Goal: Find specific page/section: Find specific page/section

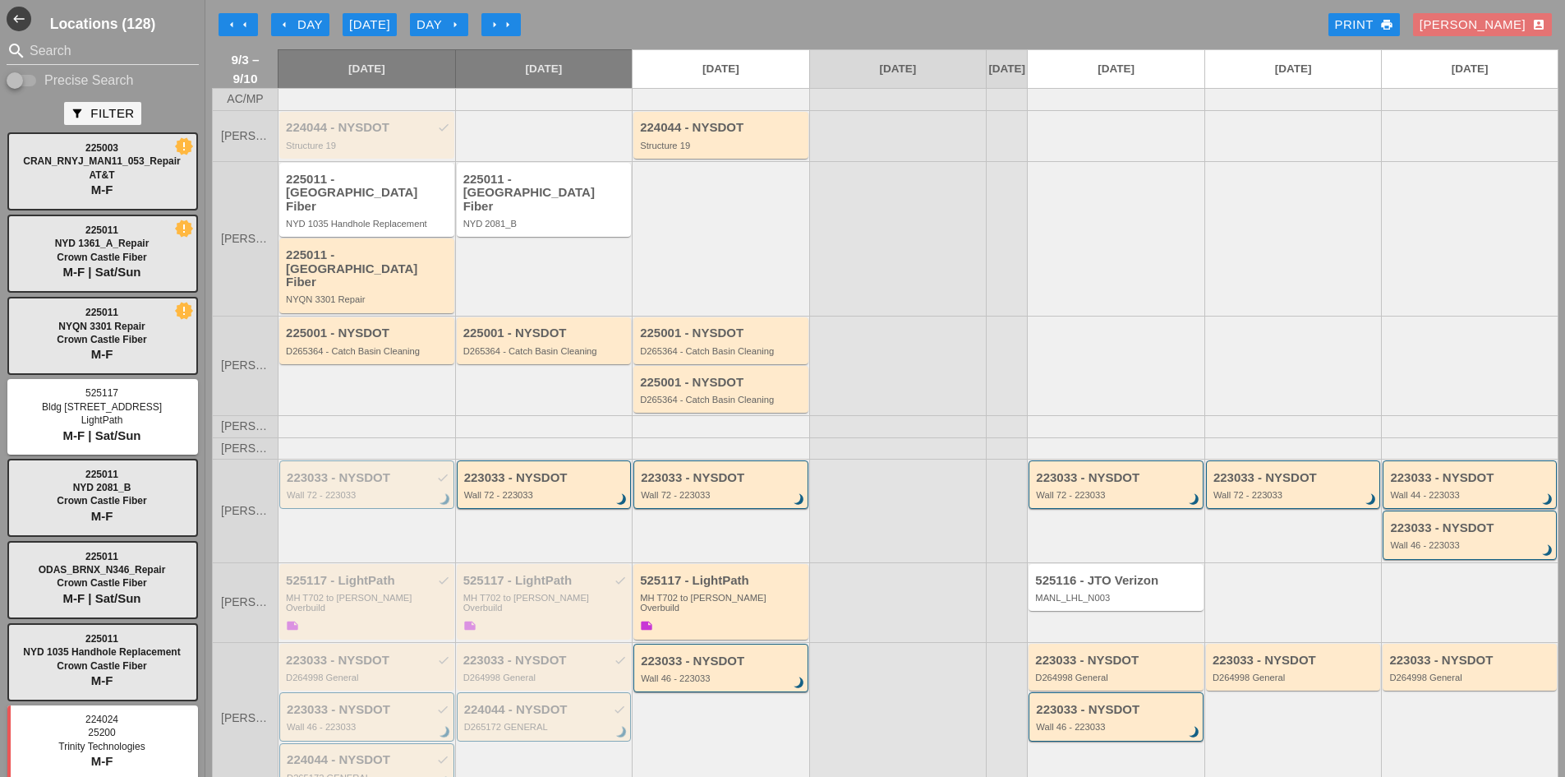
click at [273, 16] on button "arrow_left Day" at bounding box center [300, 24] width 58 height 23
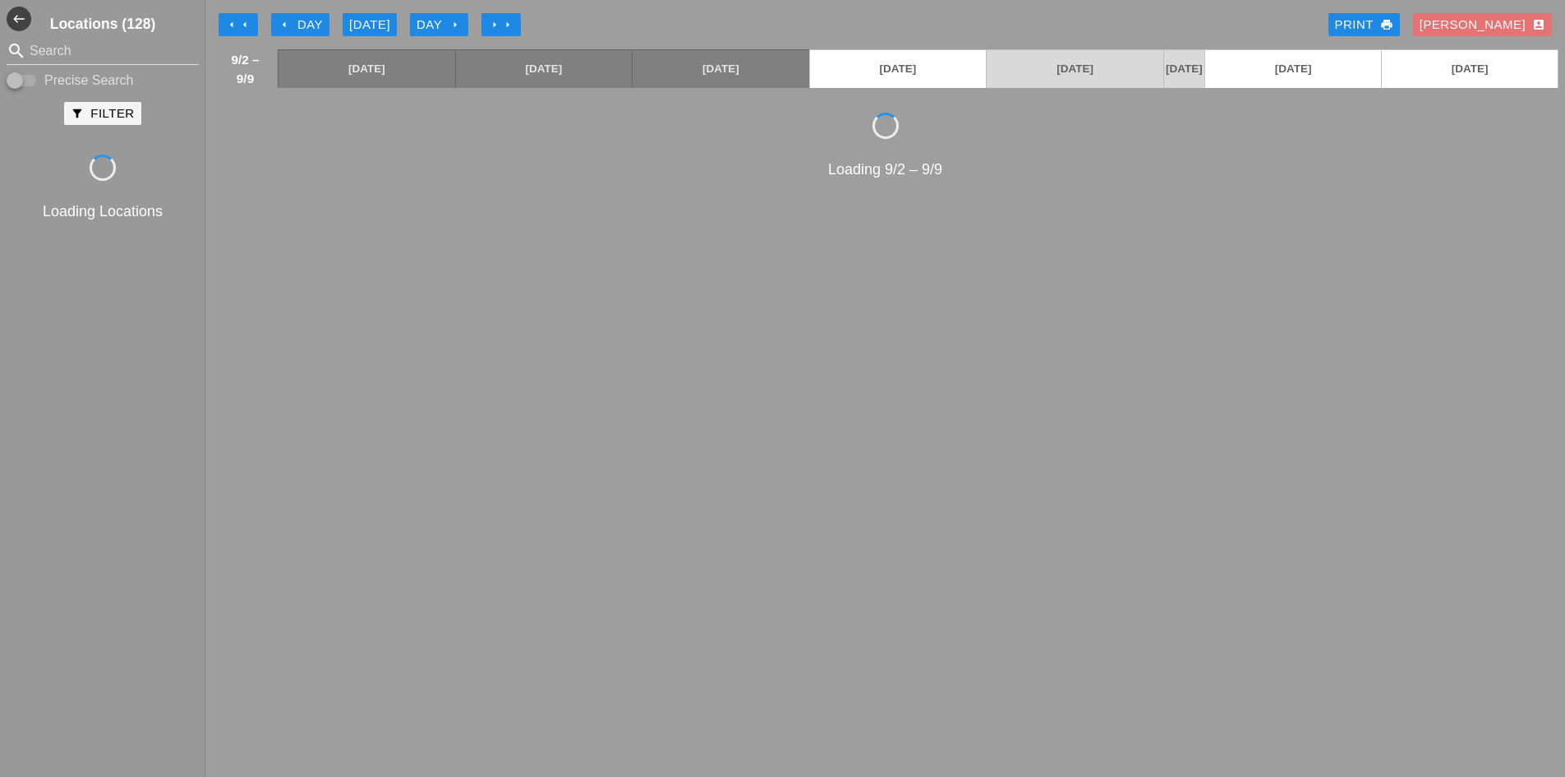
click at [274, 16] on button "arrow_left Day" at bounding box center [300, 24] width 58 height 23
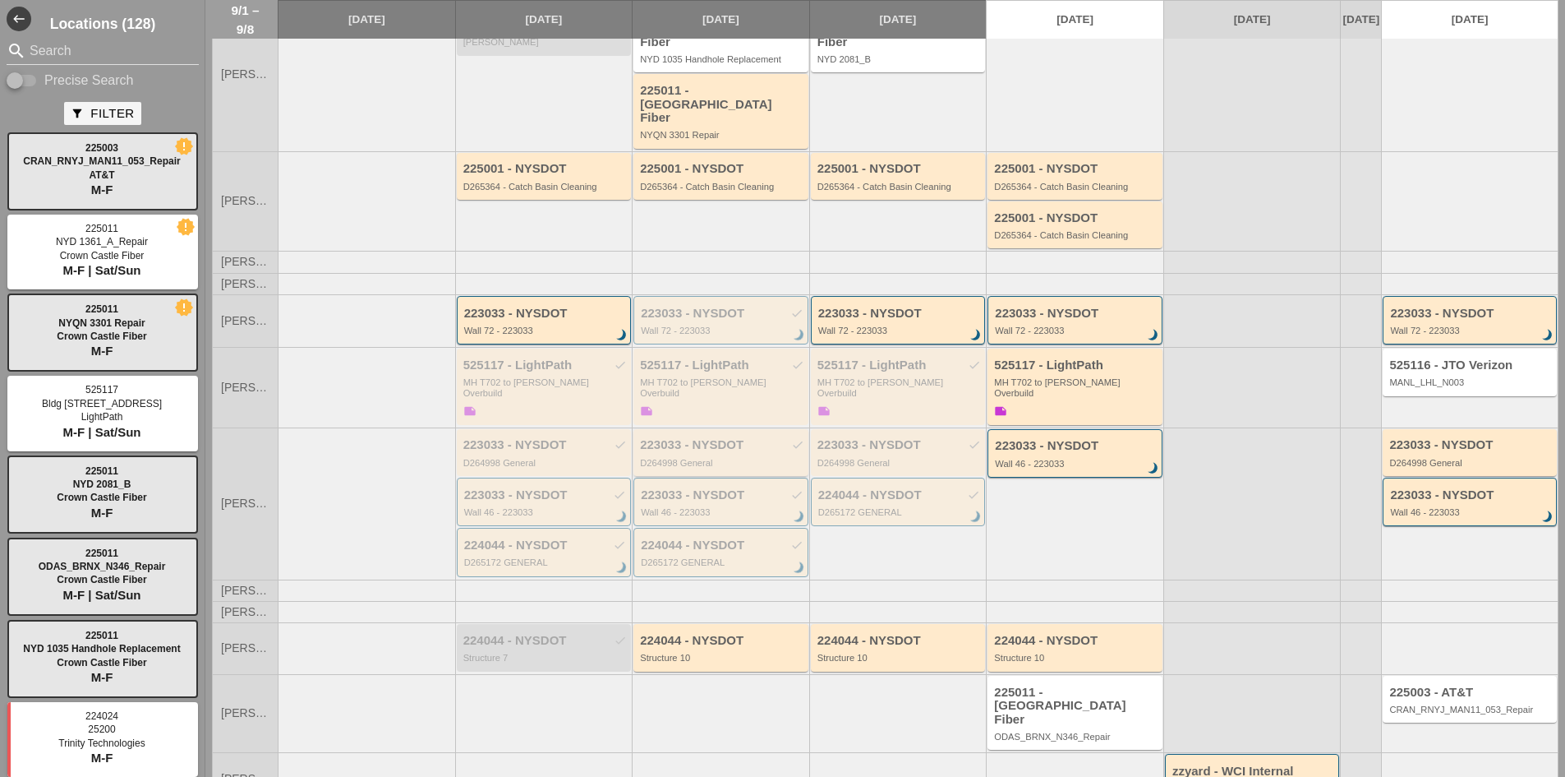
scroll to position [175, 0]
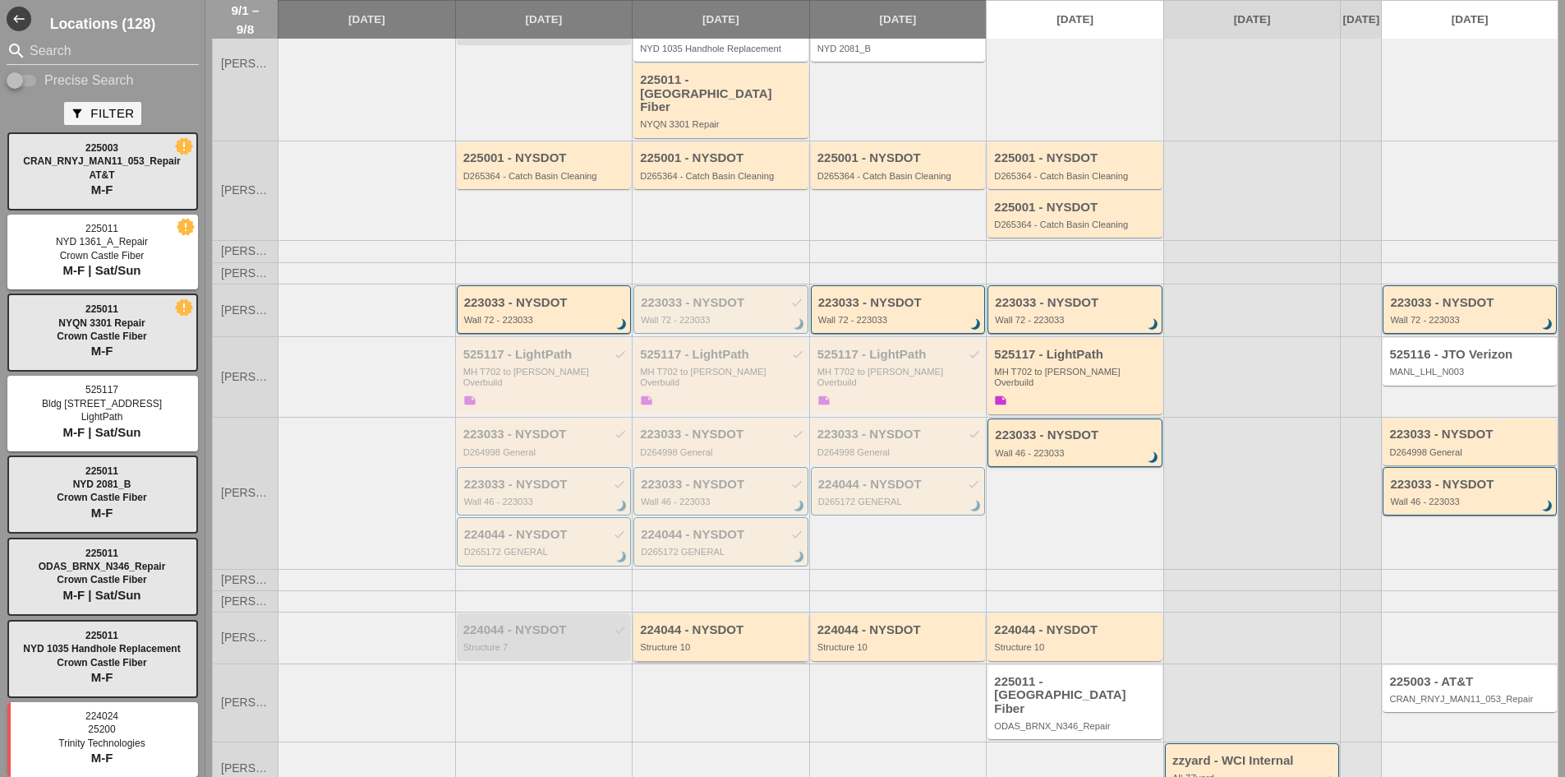
click at [723, 623] on div "224044 - NYSDOT" at bounding box center [722, 630] width 164 height 14
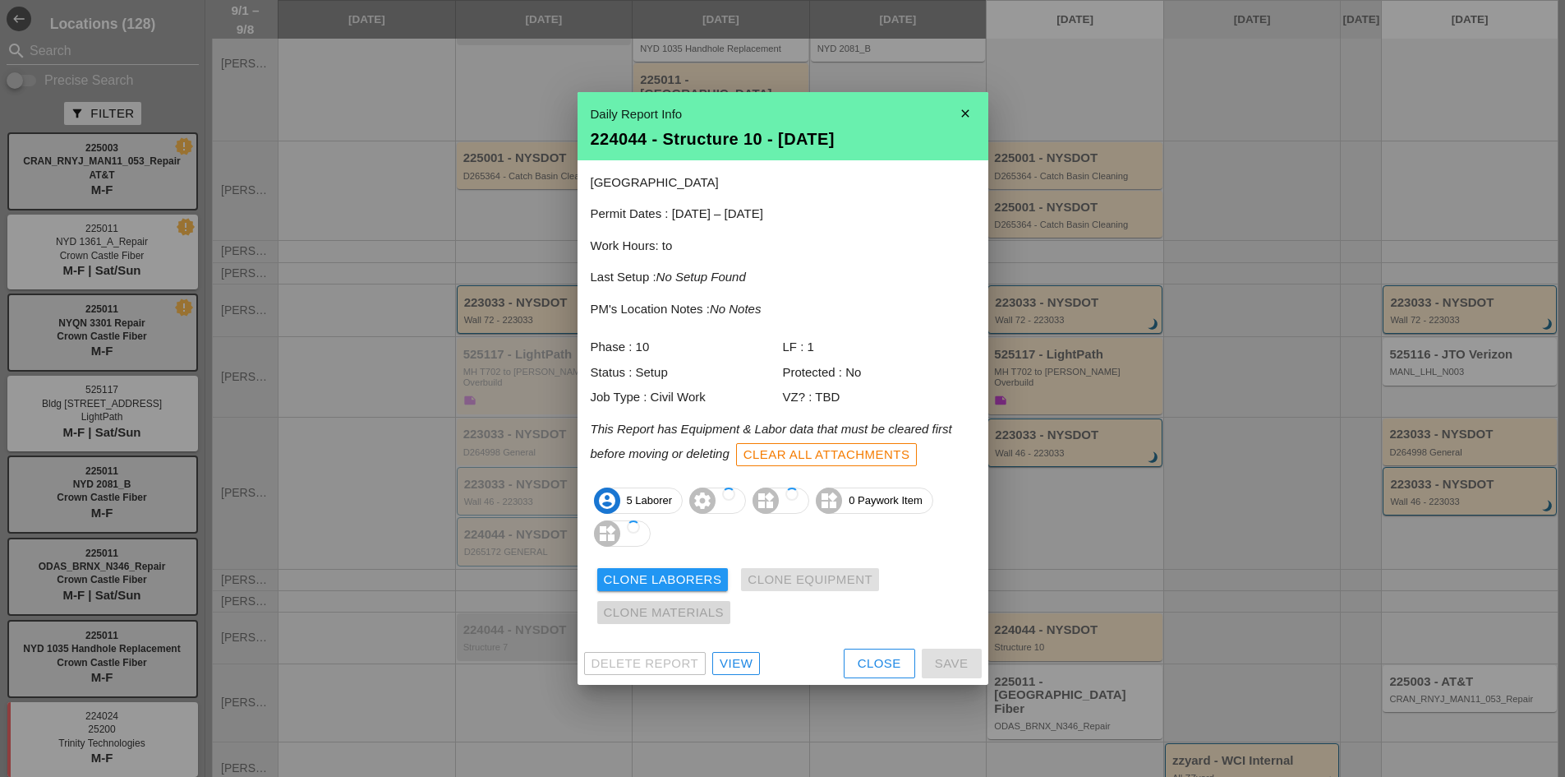
click at [726, 617] on button "Clone Materials" at bounding box center [664, 612] width 134 height 23
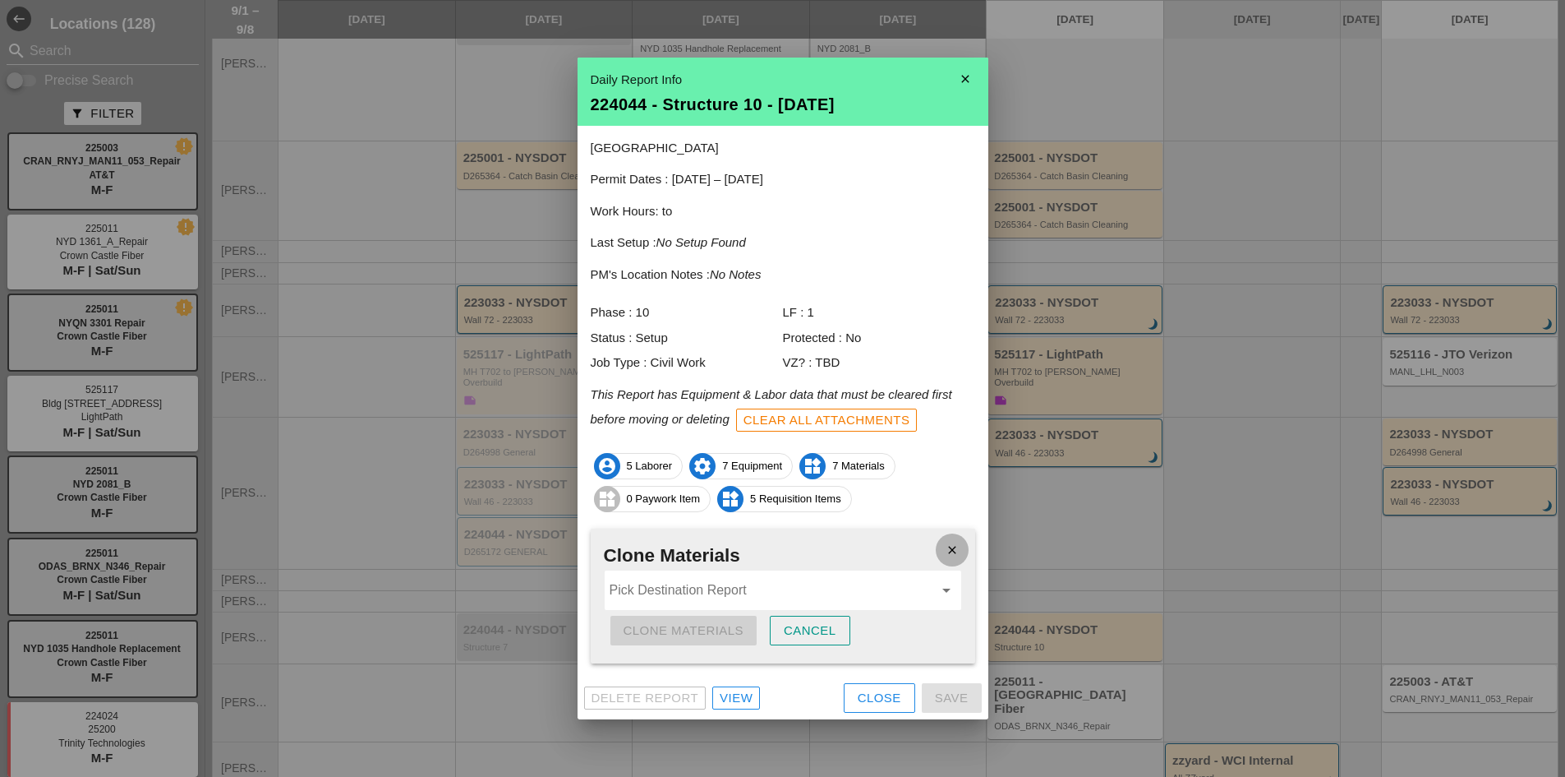
click at [954, 552] on icon "close" at bounding box center [952, 549] width 33 height 33
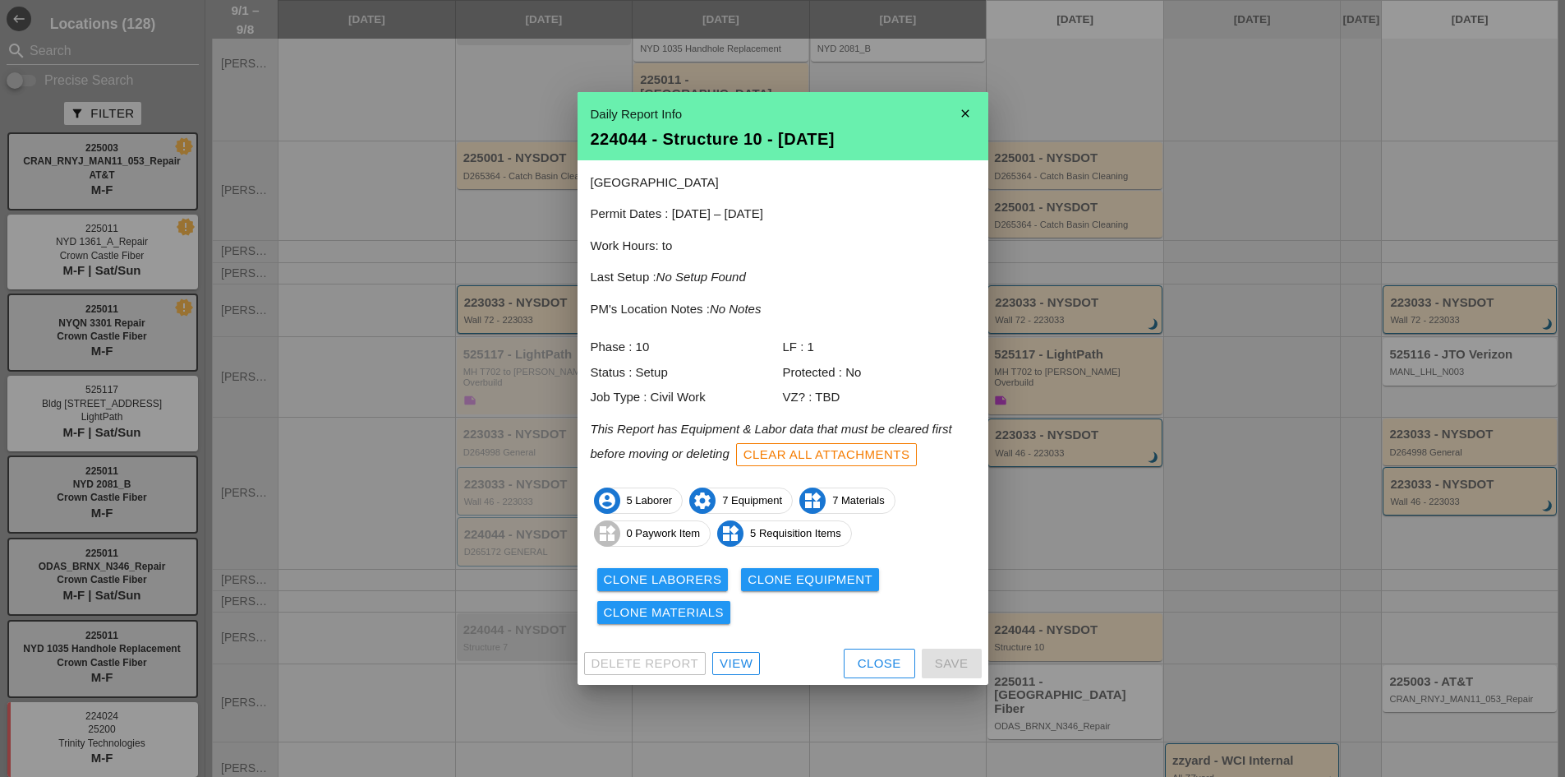
click at [737, 662] on div "View" at bounding box center [736, 663] width 33 height 19
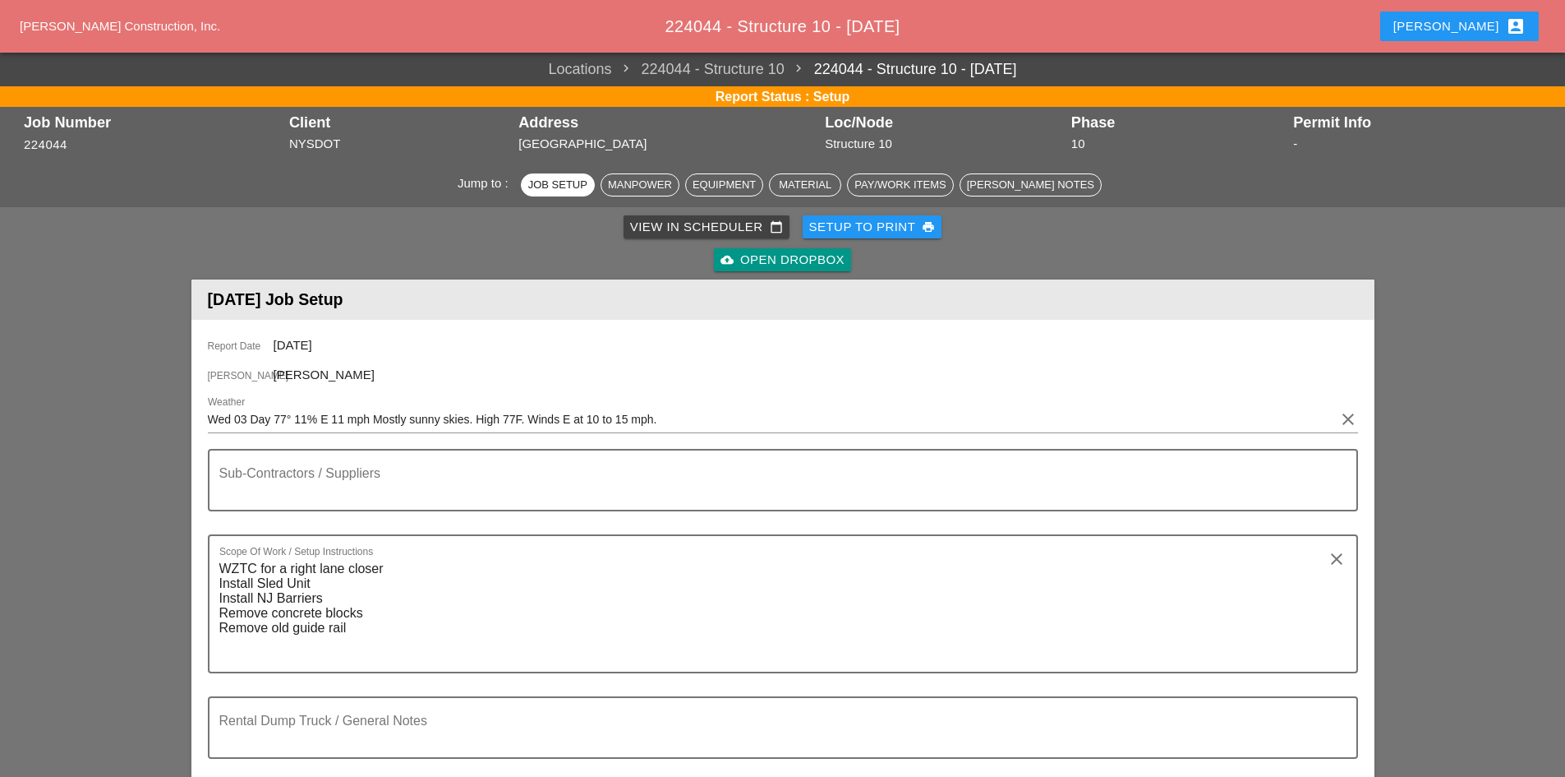
click at [772, 256] on div "cloud_upload Open Dropbox" at bounding box center [783, 260] width 124 height 19
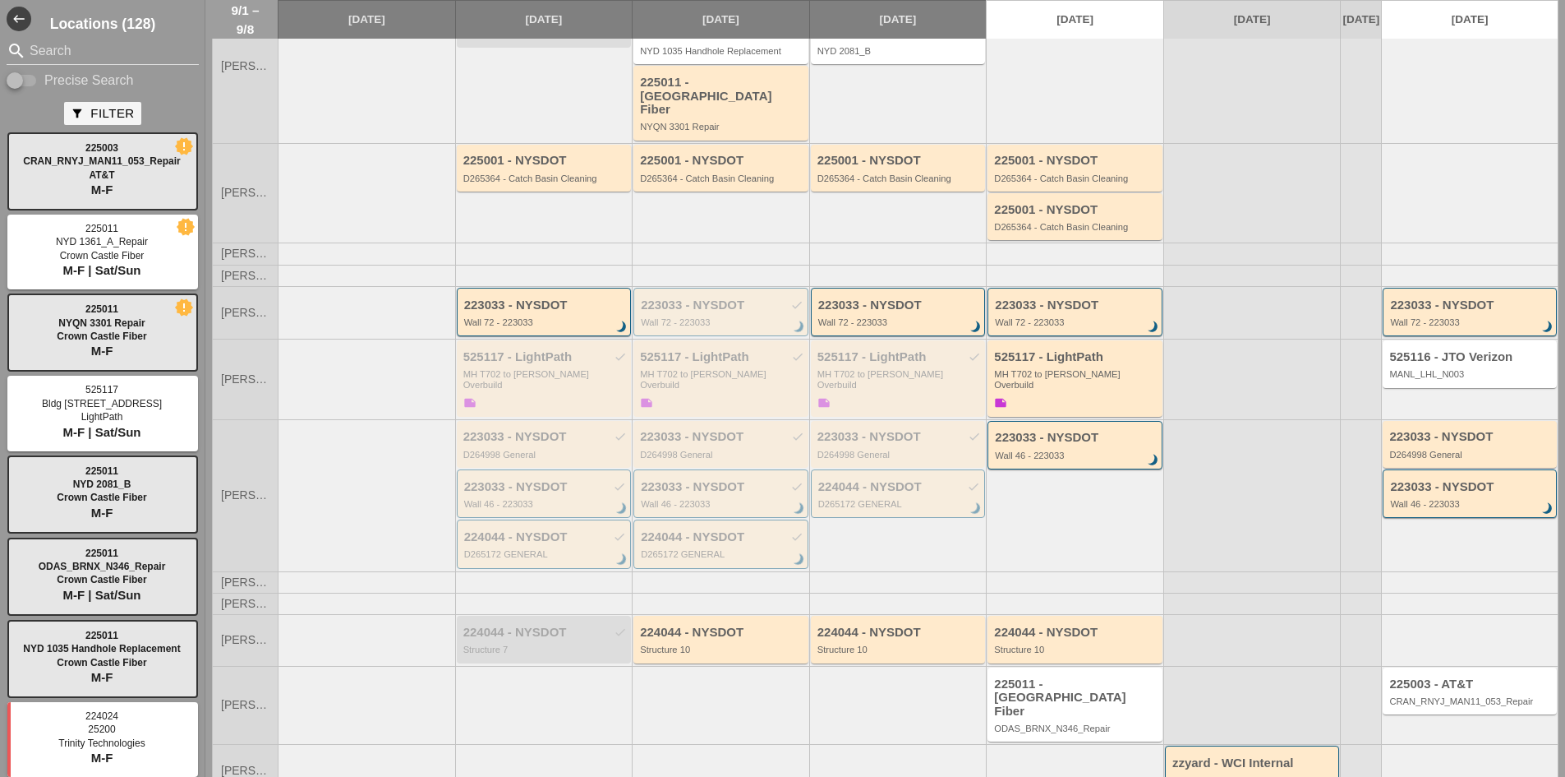
scroll to position [175, 0]
click at [710, 496] on div "Wall 46 - 223033" at bounding box center [722, 501] width 163 height 10
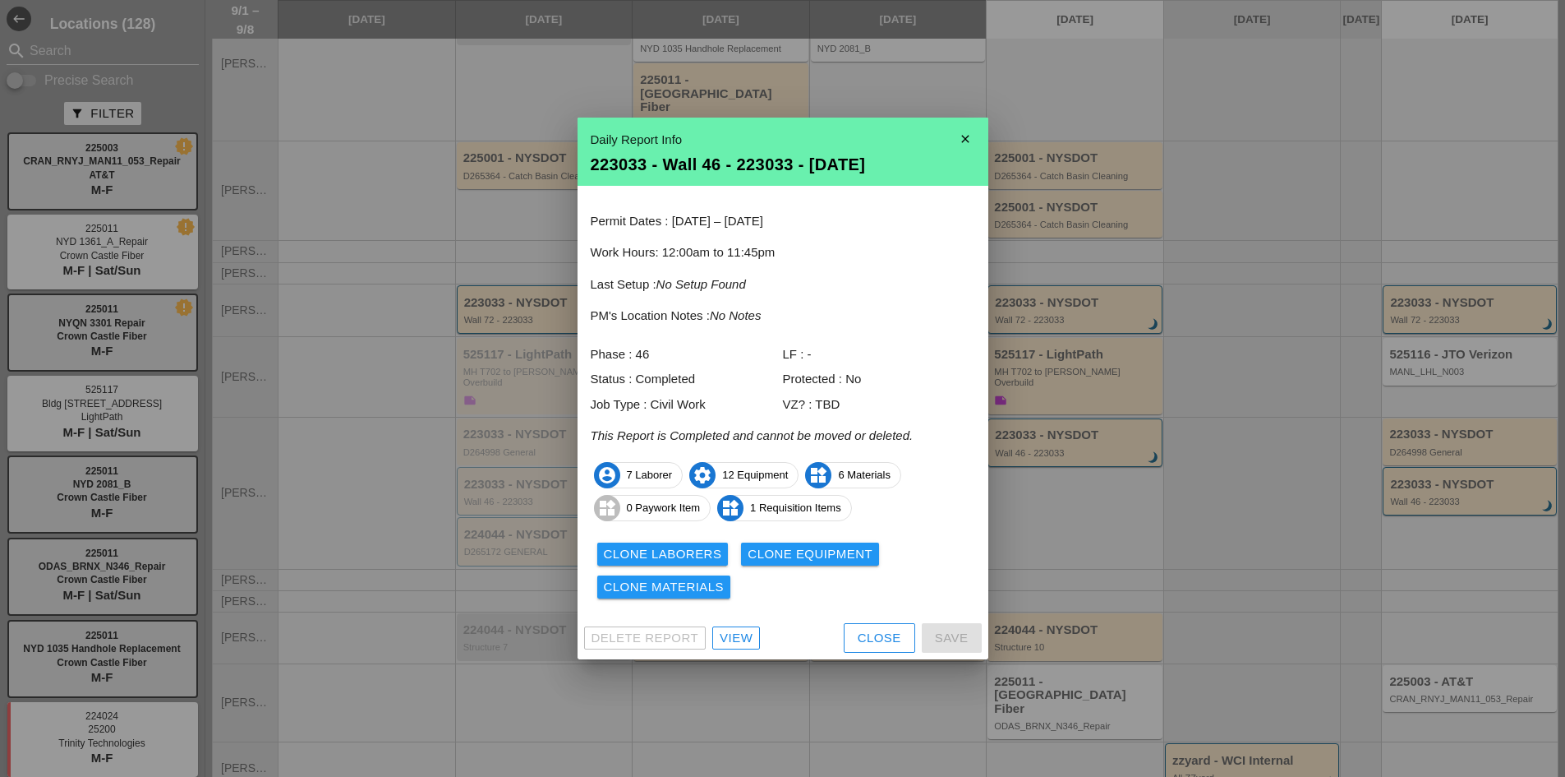
click at [740, 641] on div "View" at bounding box center [736, 638] width 33 height 19
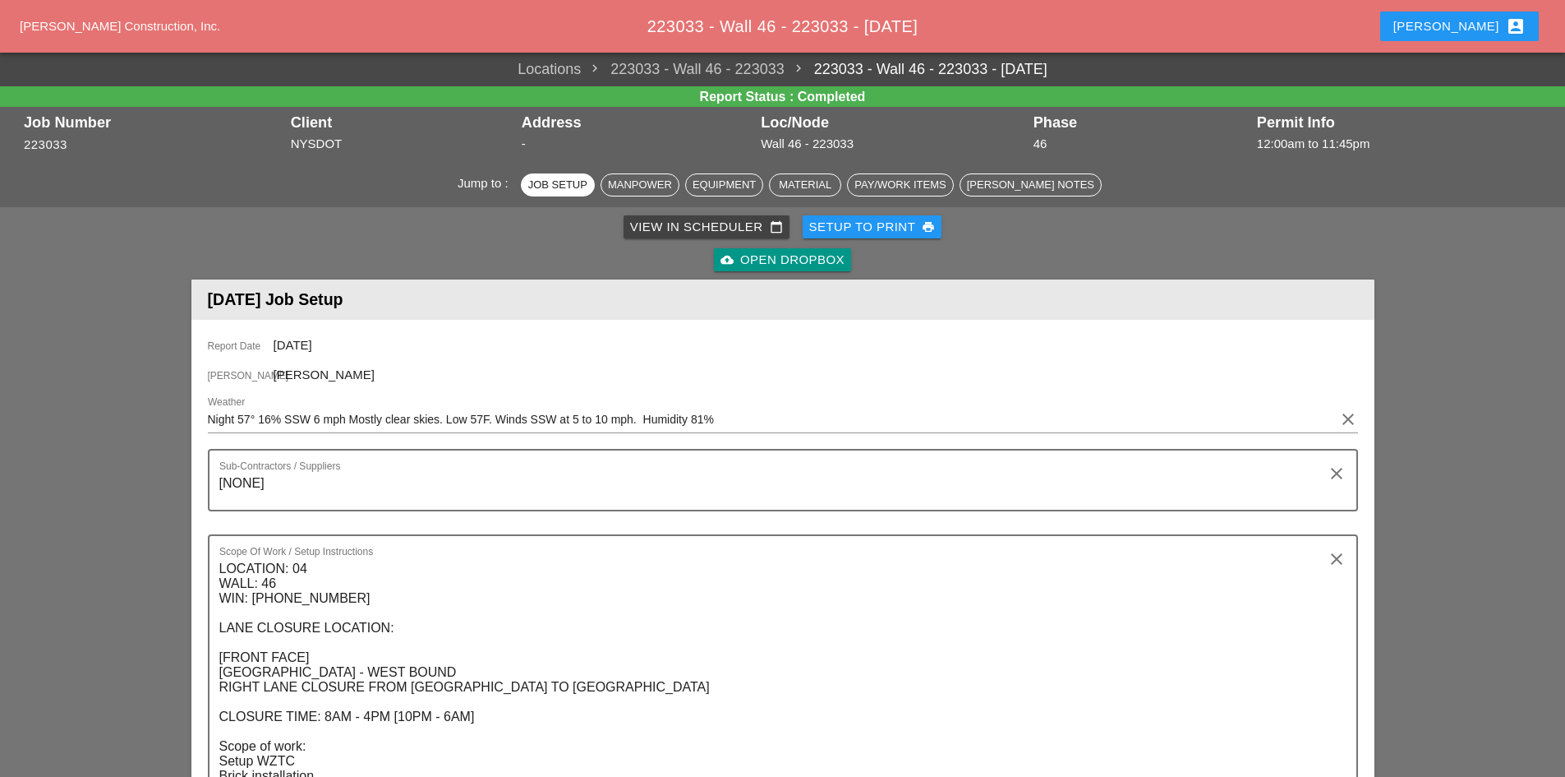
click at [750, 258] on div "cloud_upload Open Dropbox" at bounding box center [783, 260] width 124 height 19
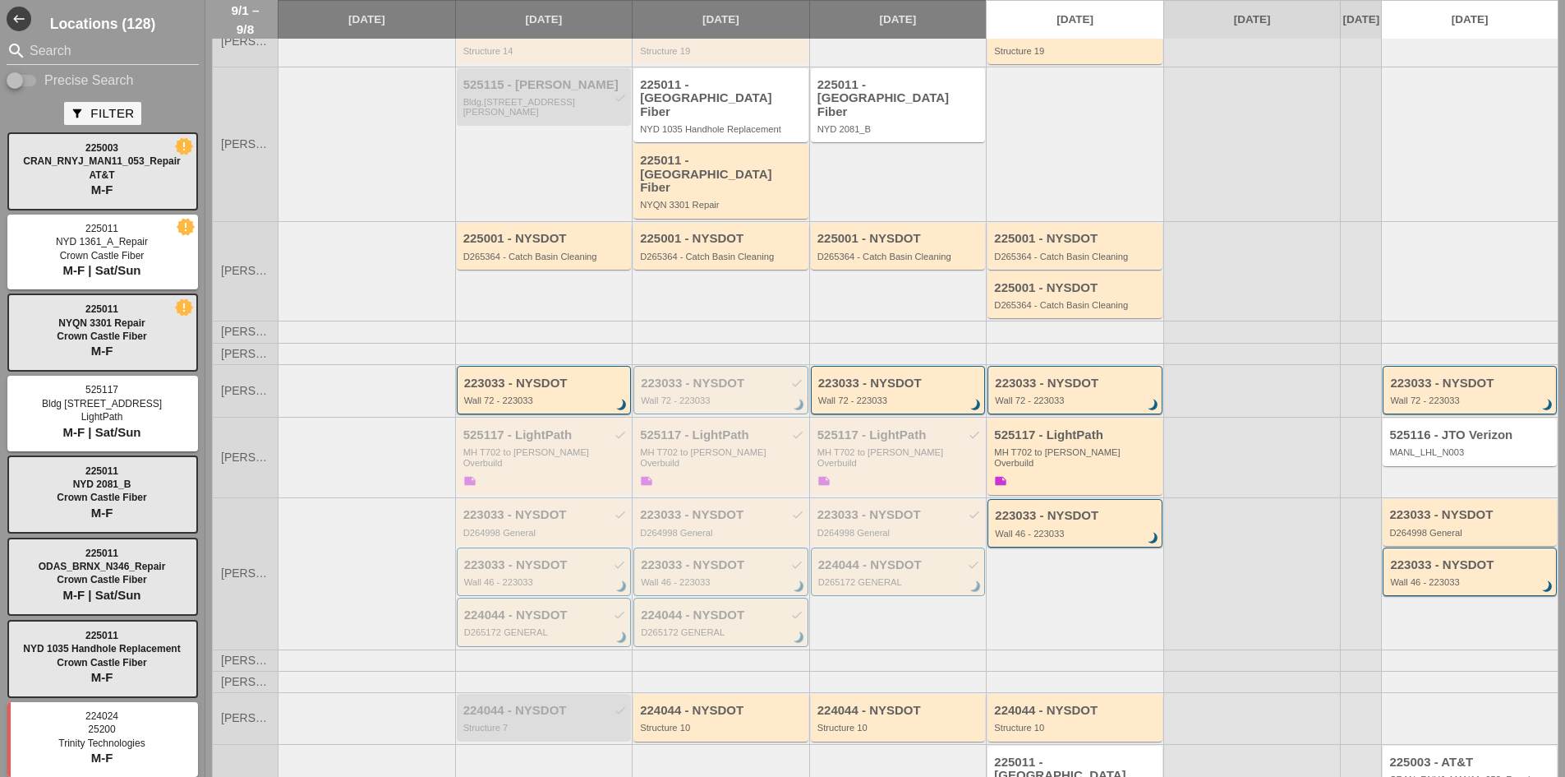
scroll to position [175, 0]
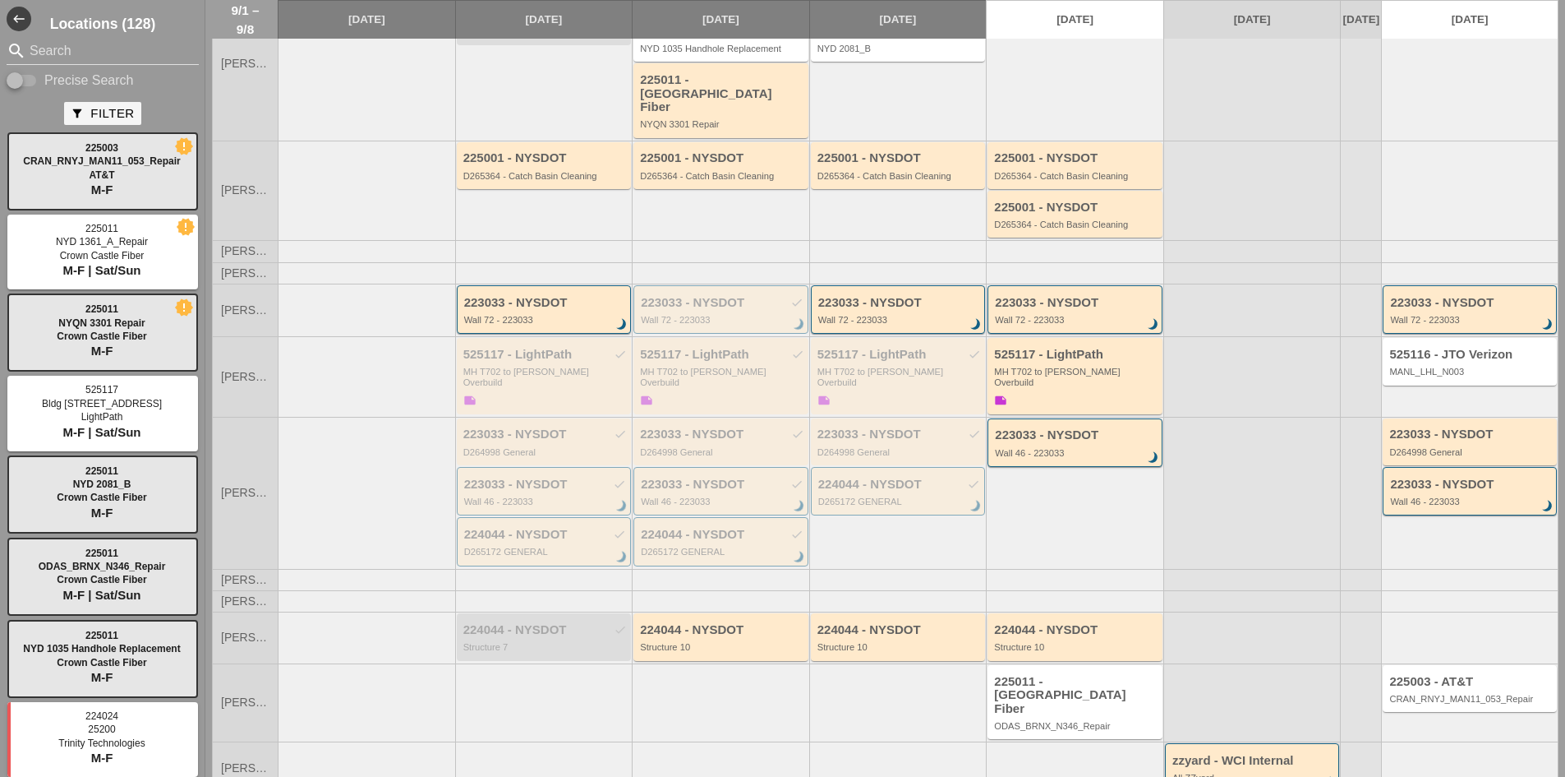
click at [556, 636] on div "224044 - NYSDOT check Structure 7" at bounding box center [544, 636] width 178 height 51
click at [539, 623] on div "224044 - NYSDOT check" at bounding box center [545, 630] width 164 height 14
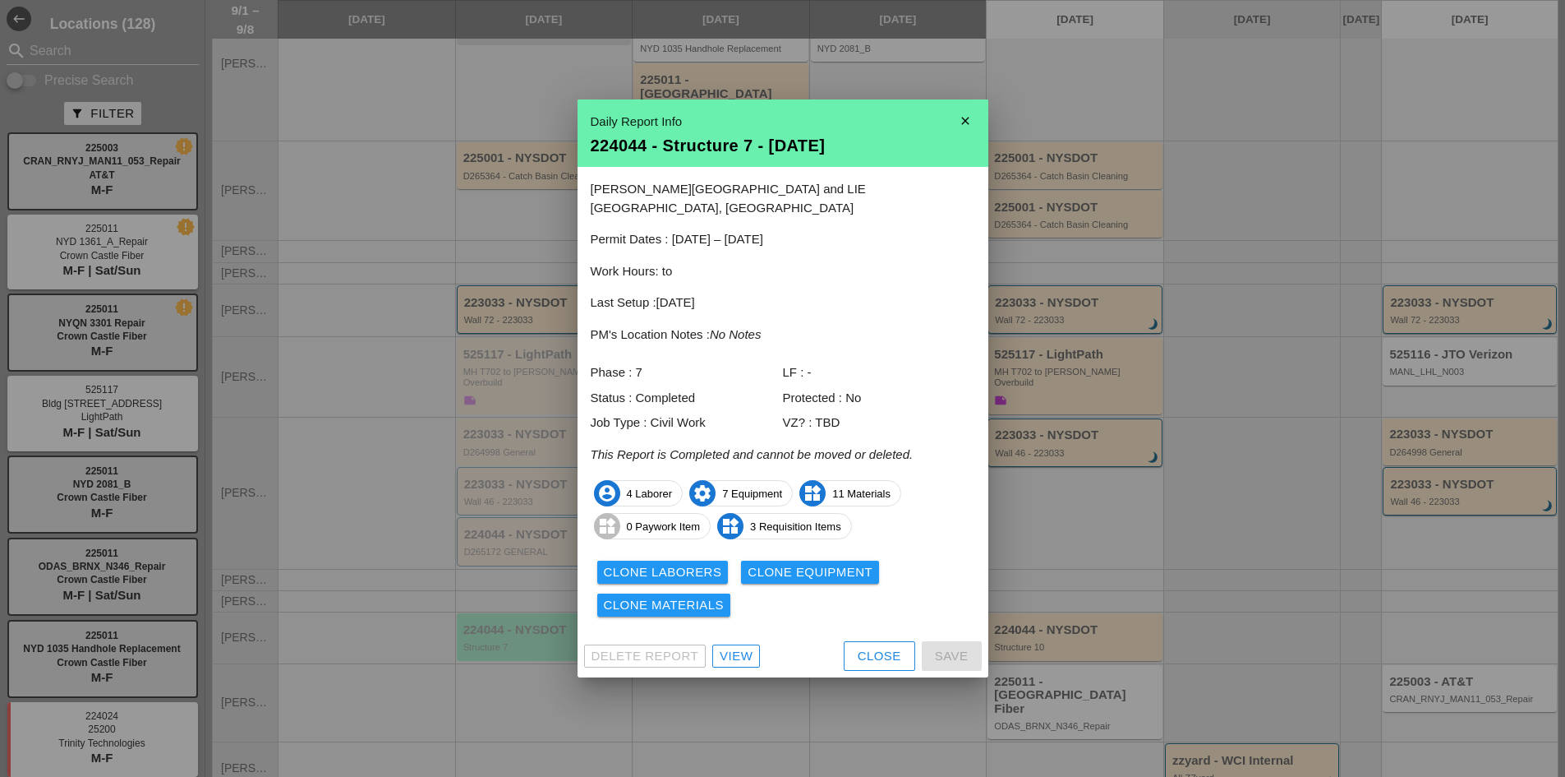
click at [754, 647] on link "View" at bounding box center [736, 655] width 48 height 23
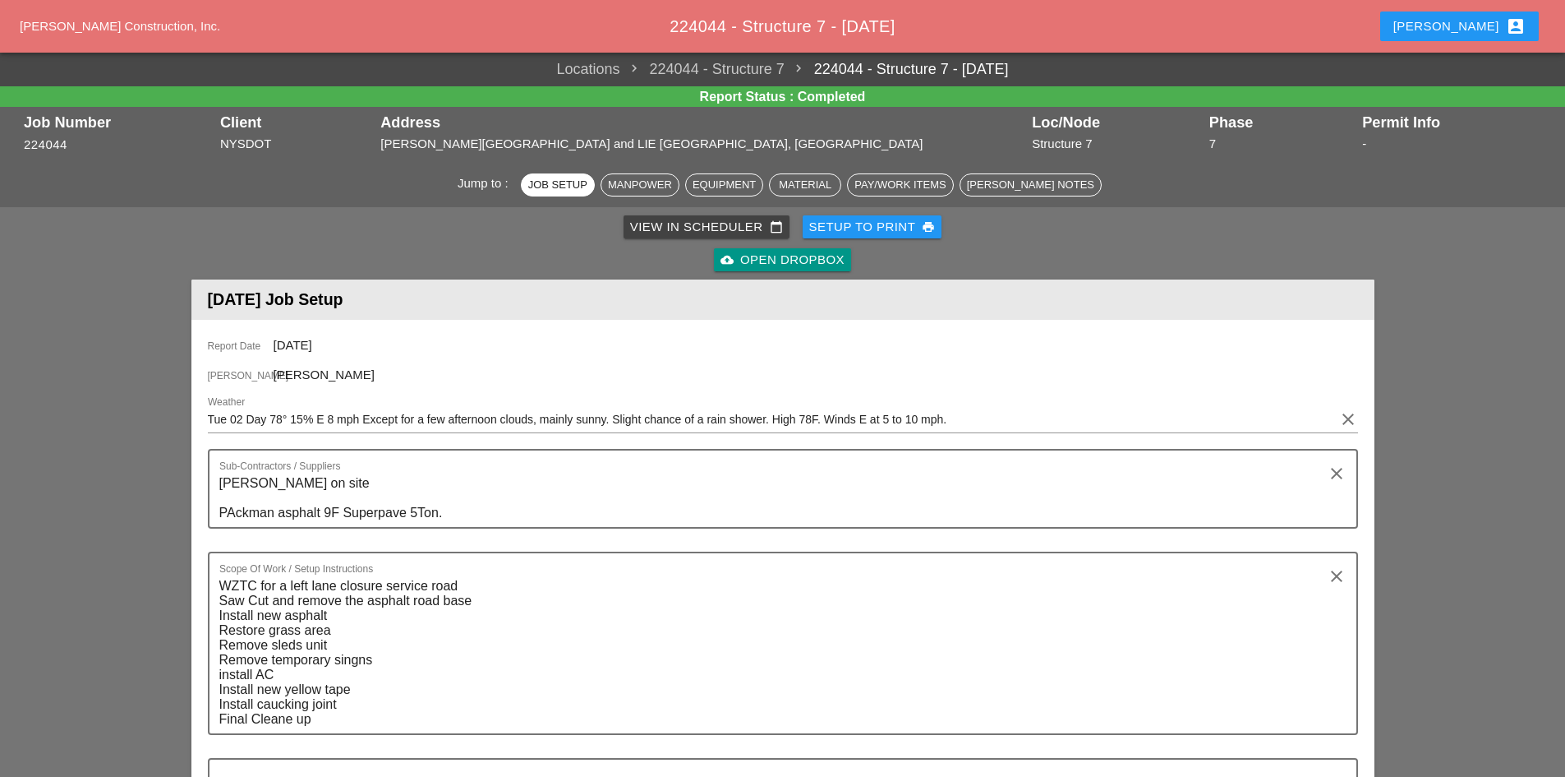
click at [785, 272] on div "cloud_upload Open Dropbox" at bounding box center [783, 259] width 1177 height 33
click at [782, 267] on div "cloud_upload Open Dropbox" at bounding box center [783, 260] width 124 height 19
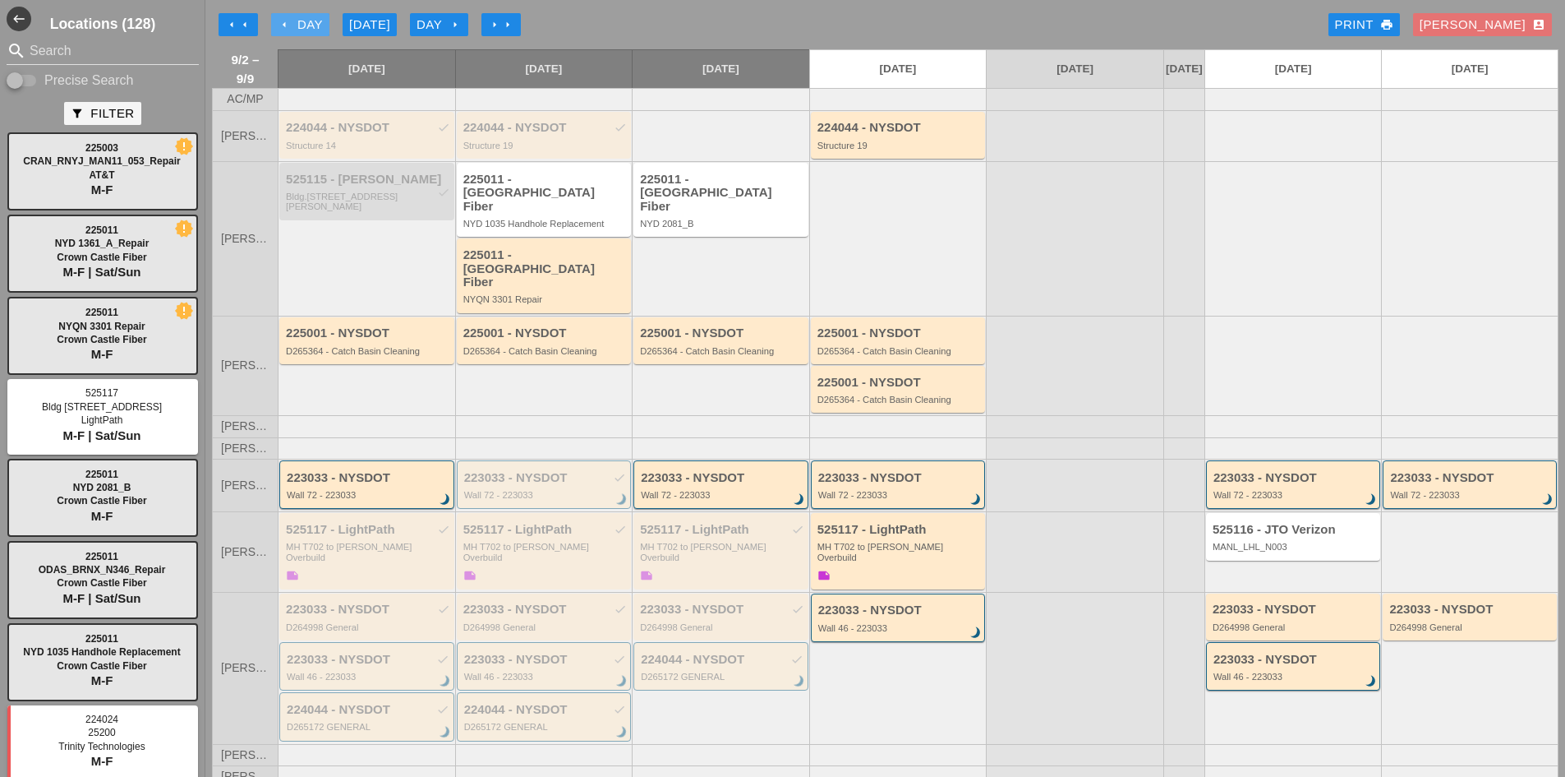
click at [288, 25] on icon "arrow_left" at bounding box center [284, 24] width 13 height 13
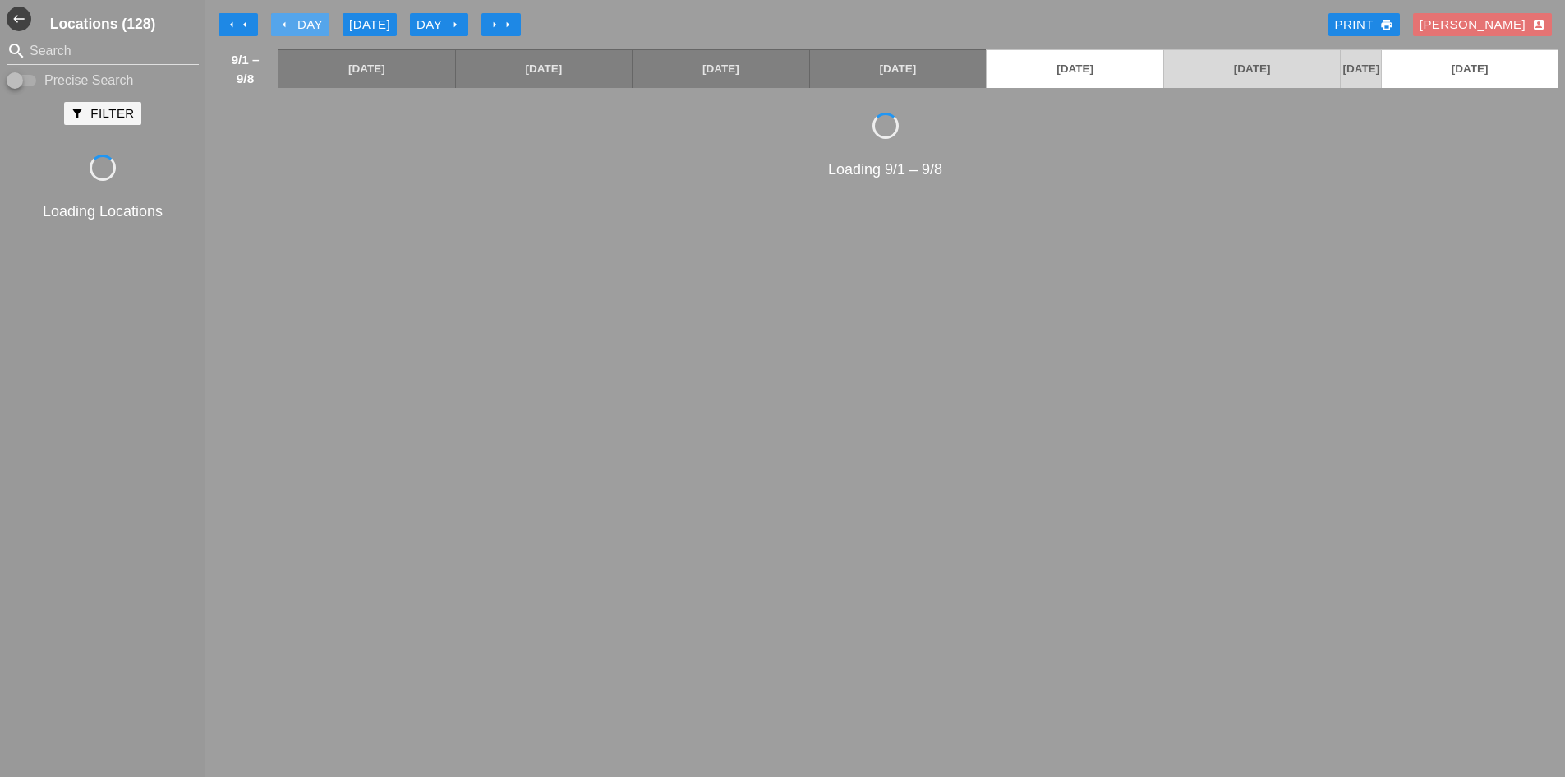
click at [288, 25] on icon "arrow_left" at bounding box center [284, 24] width 13 height 13
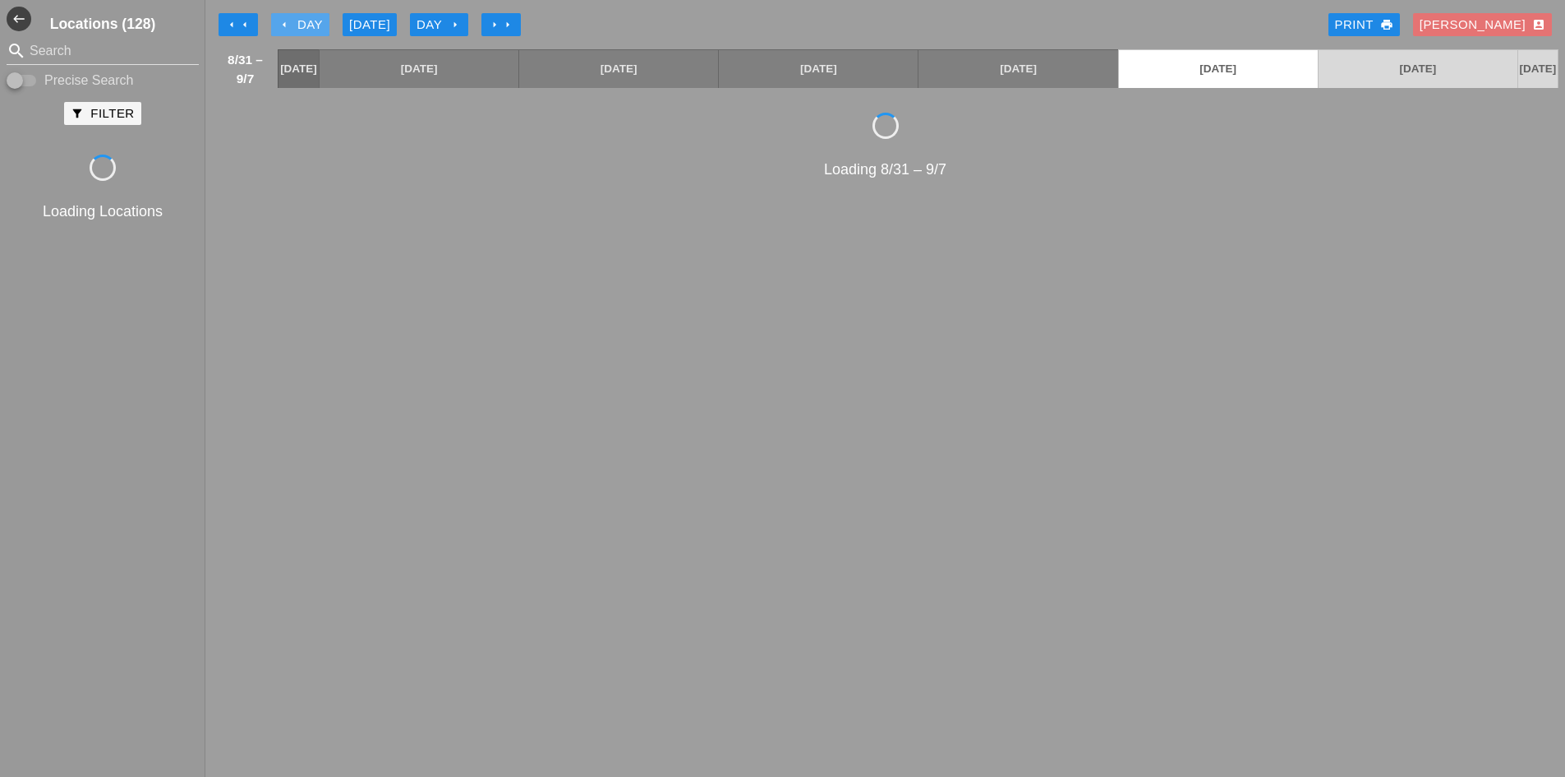
click at [288, 25] on icon "arrow_left" at bounding box center [284, 24] width 13 height 13
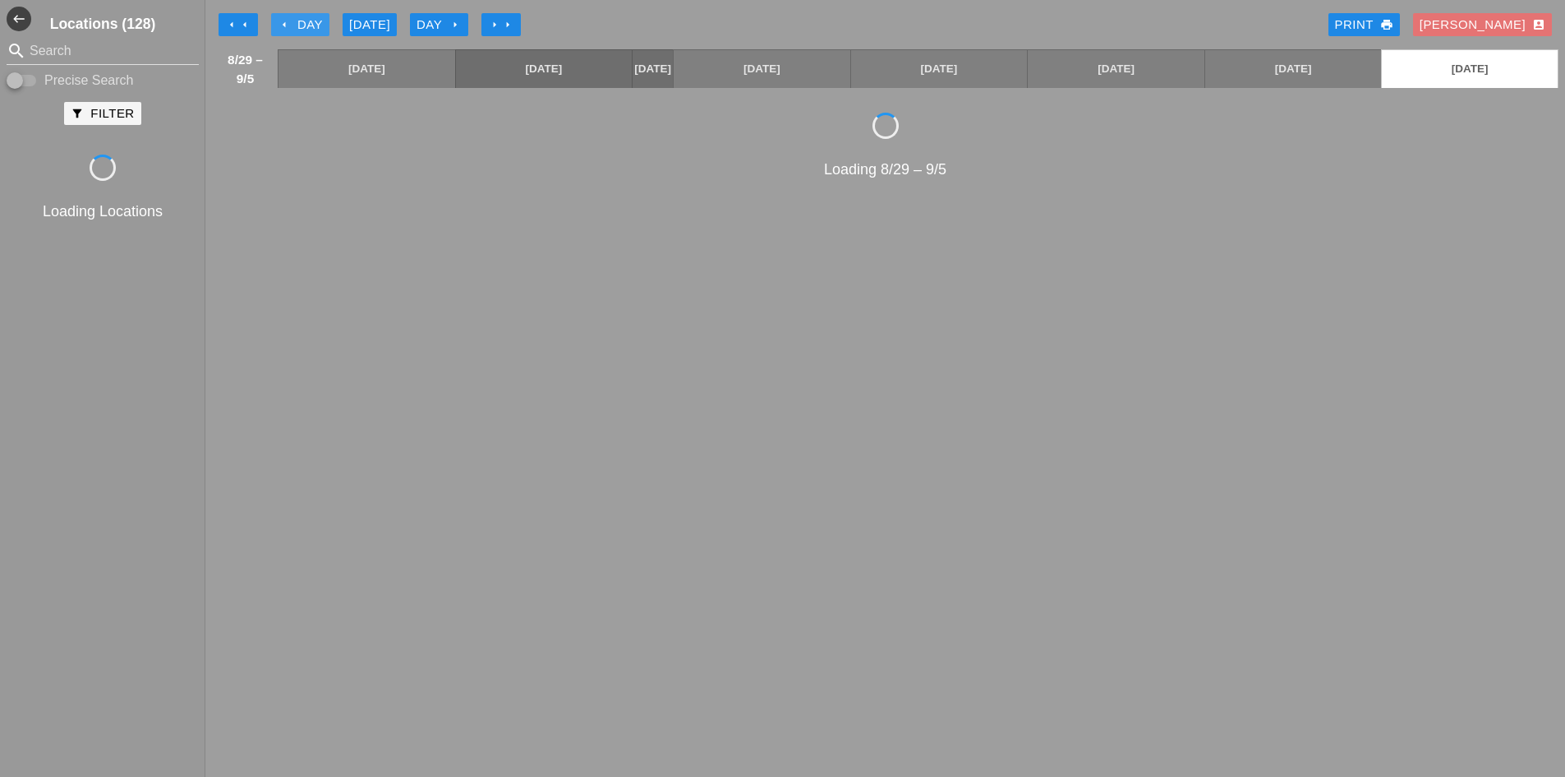
click at [288, 25] on icon "arrow_left" at bounding box center [284, 24] width 13 height 13
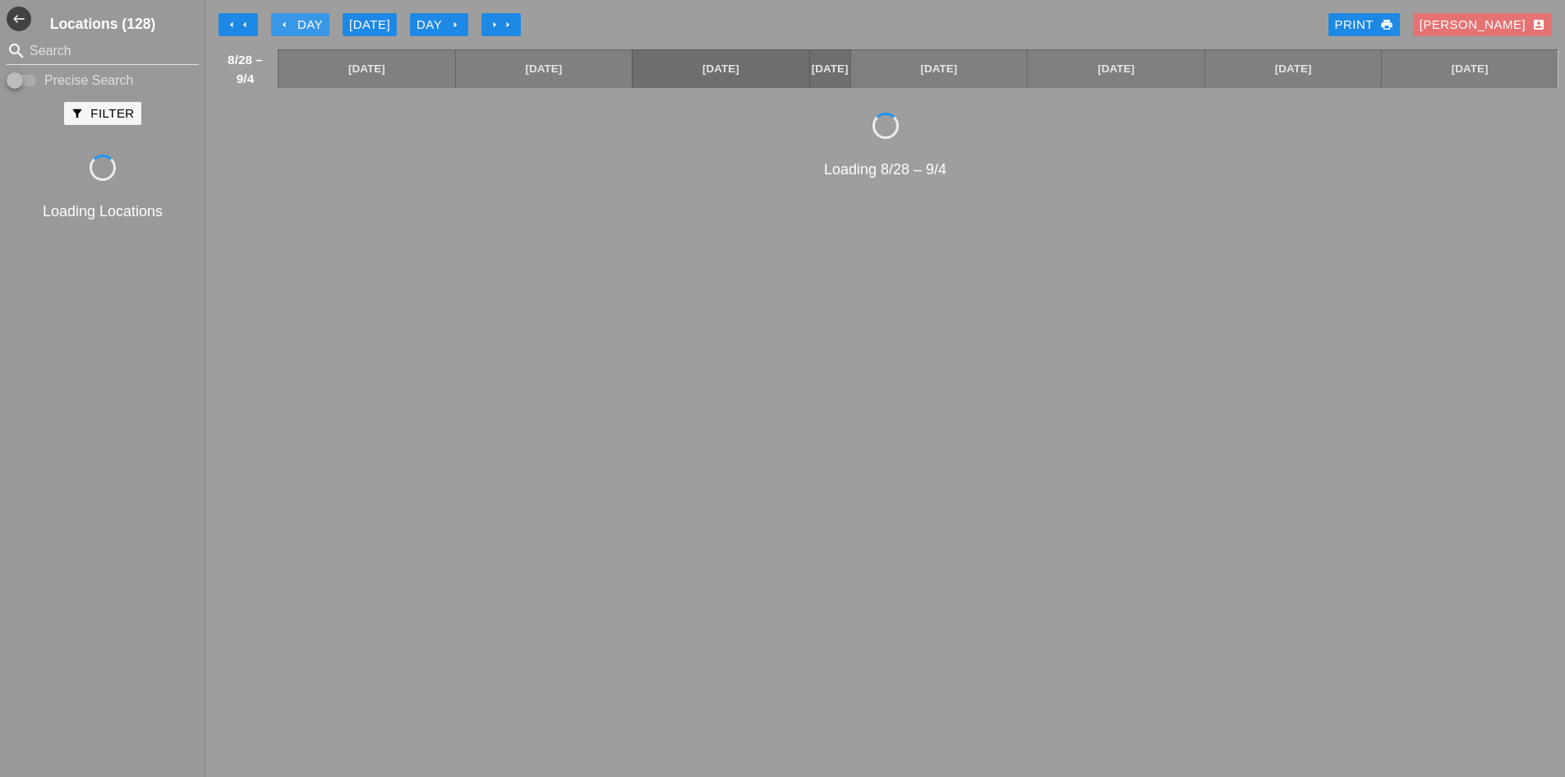
click at [288, 25] on icon "arrow_left" at bounding box center [284, 24] width 13 height 13
click at [289, 25] on icon "arrow_left" at bounding box center [284, 24] width 13 height 13
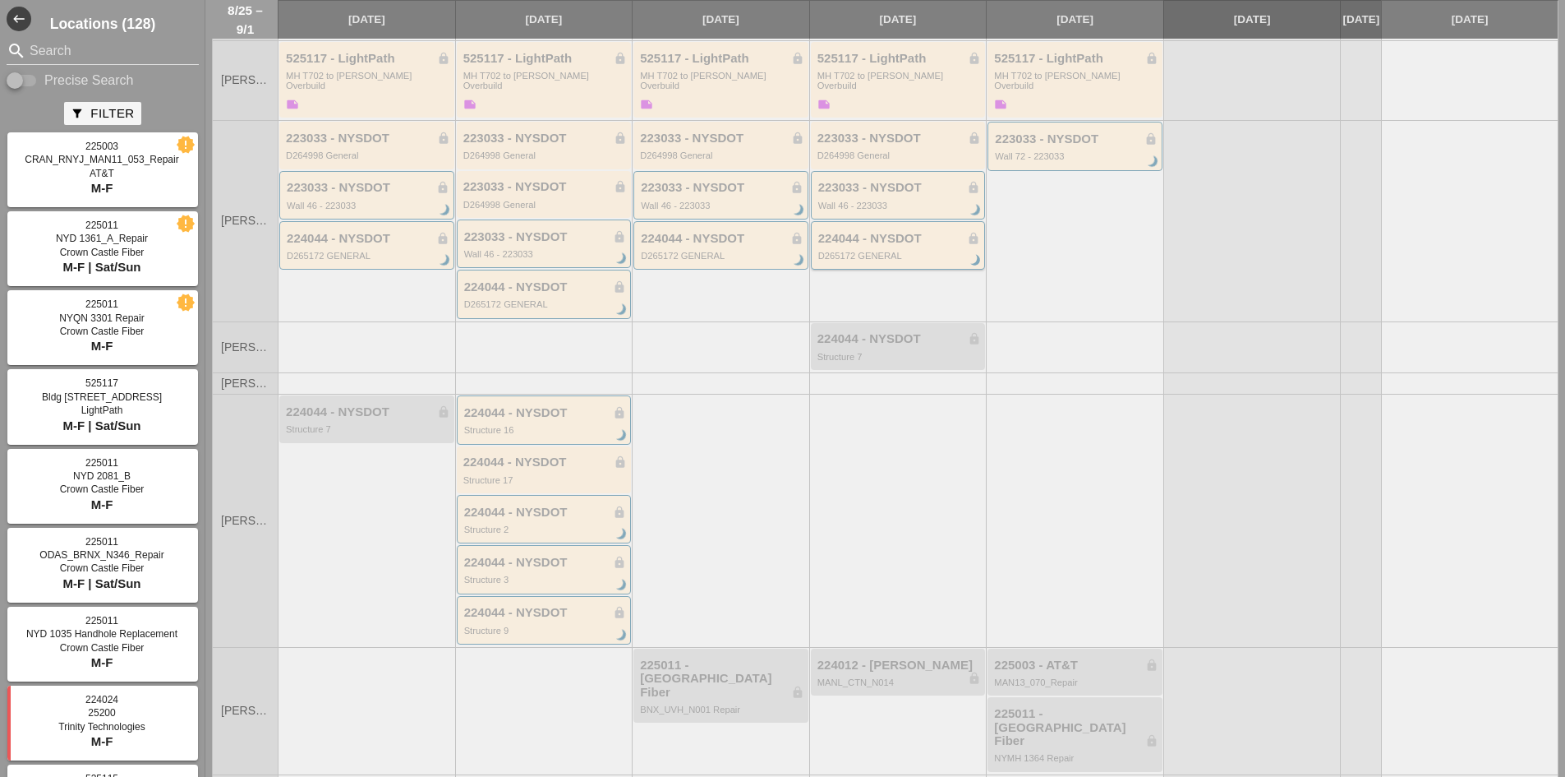
scroll to position [578, 0]
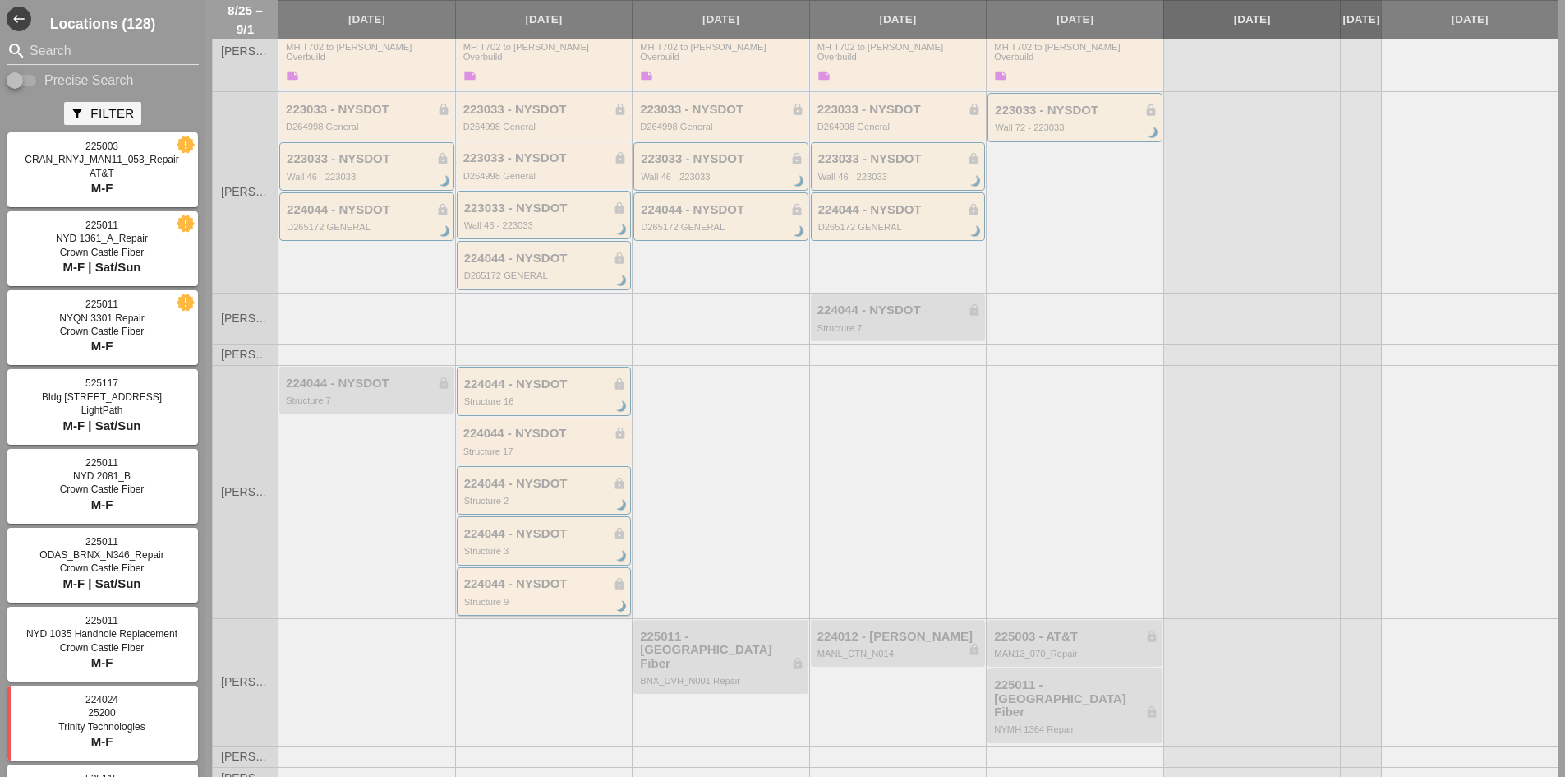
click at [606, 610] on div "224044 - NYSDOT lock Structure 9 brightness_3" at bounding box center [544, 591] width 175 height 48
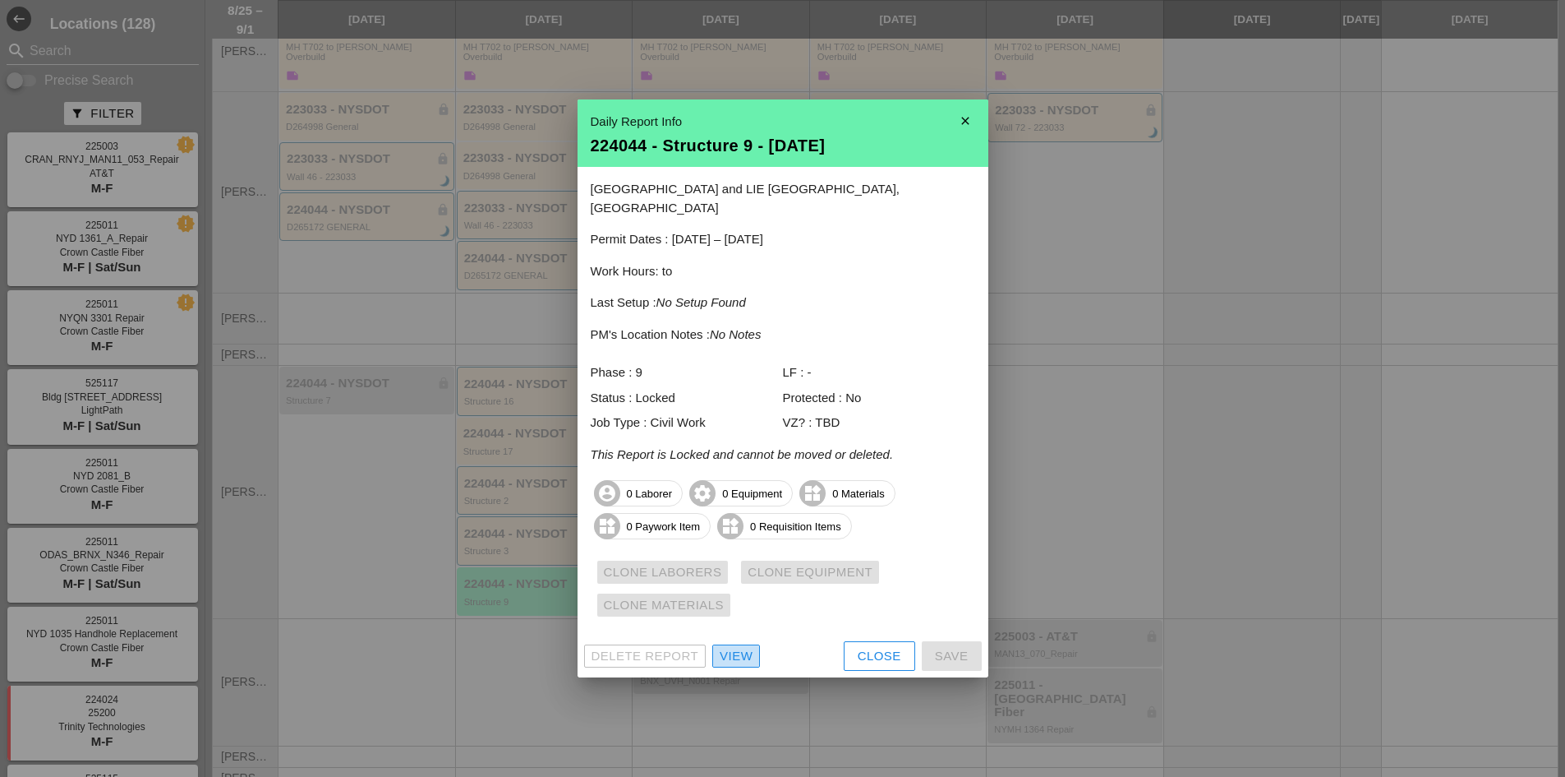
click at [744, 647] on div "View" at bounding box center [736, 656] width 33 height 19
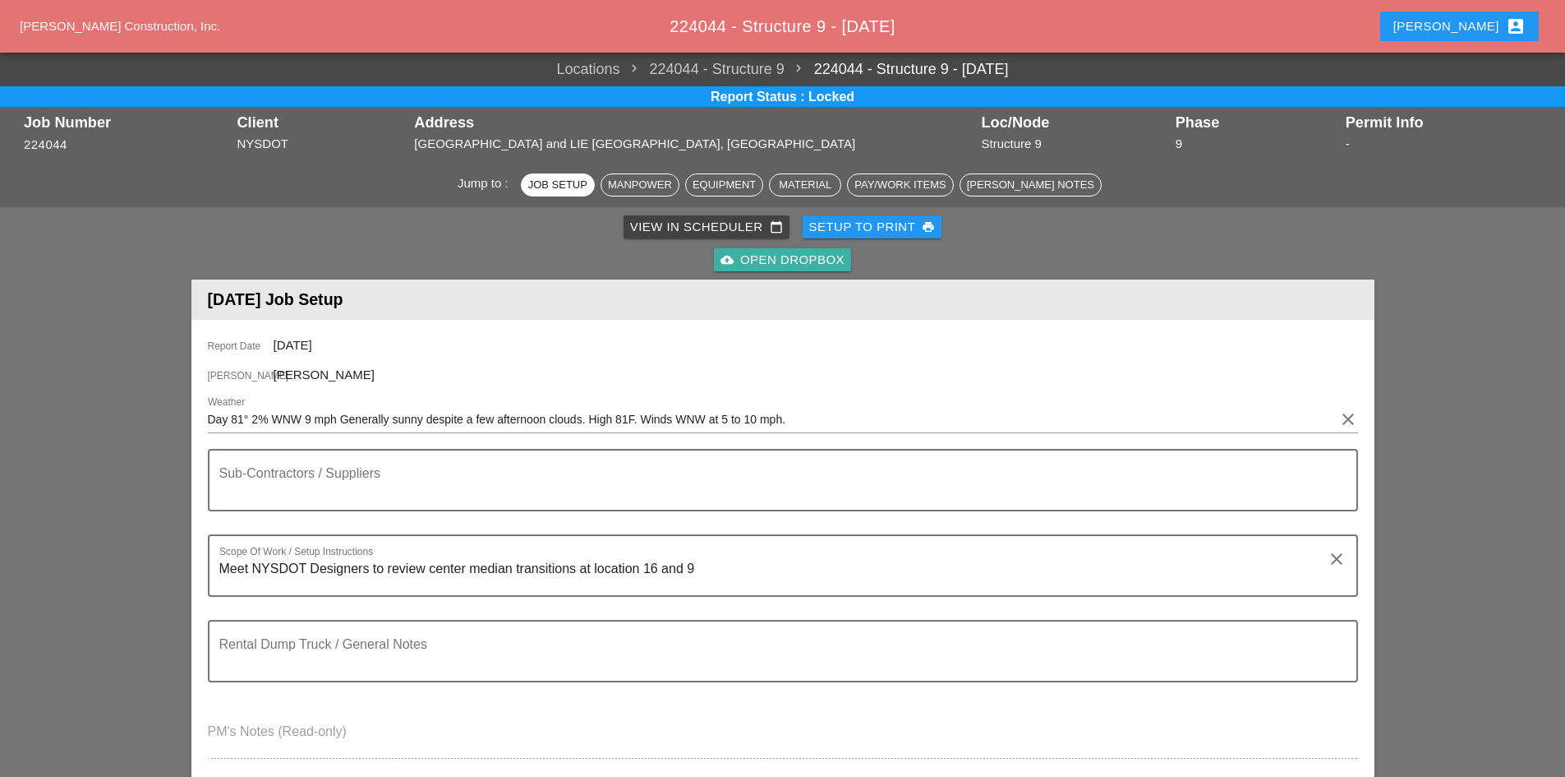
click at [833, 268] on div "cloud_upload Open Dropbox" at bounding box center [783, 260] width 124 height 19
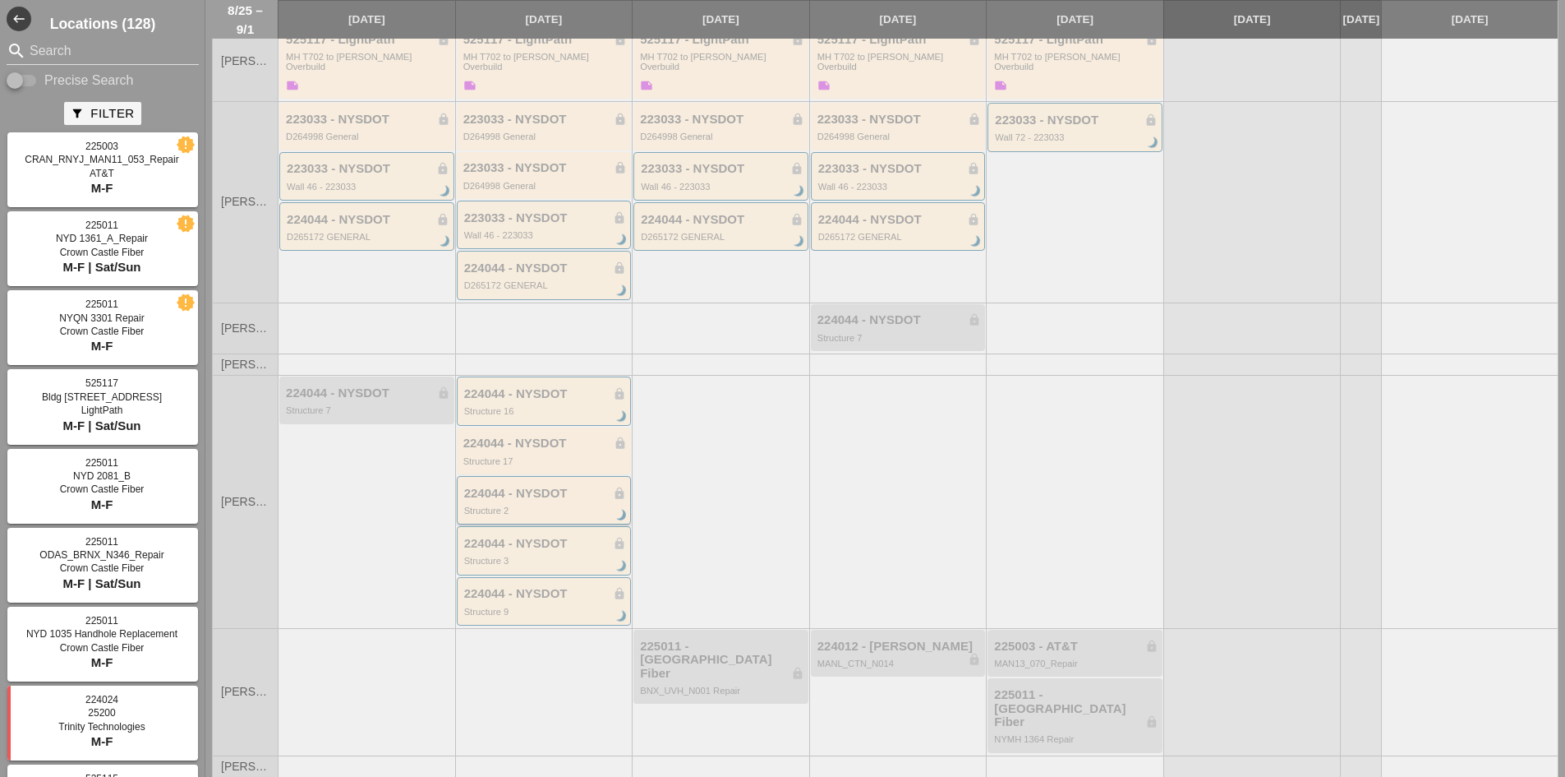
scroll to position [578, 0]
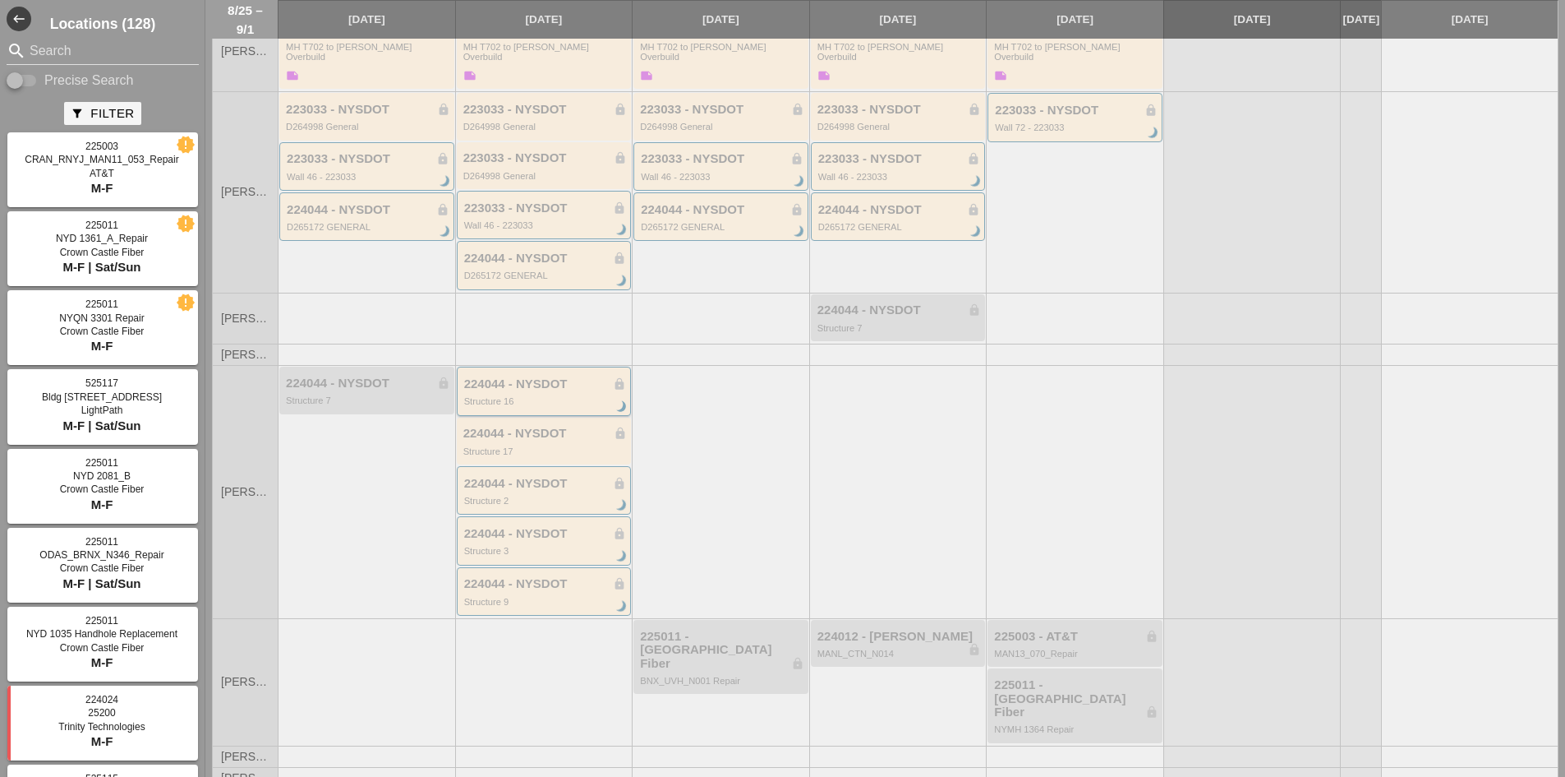
click at [578, 399] on div "Structure 16" at bounding box center [545, 401] width 163 height 10
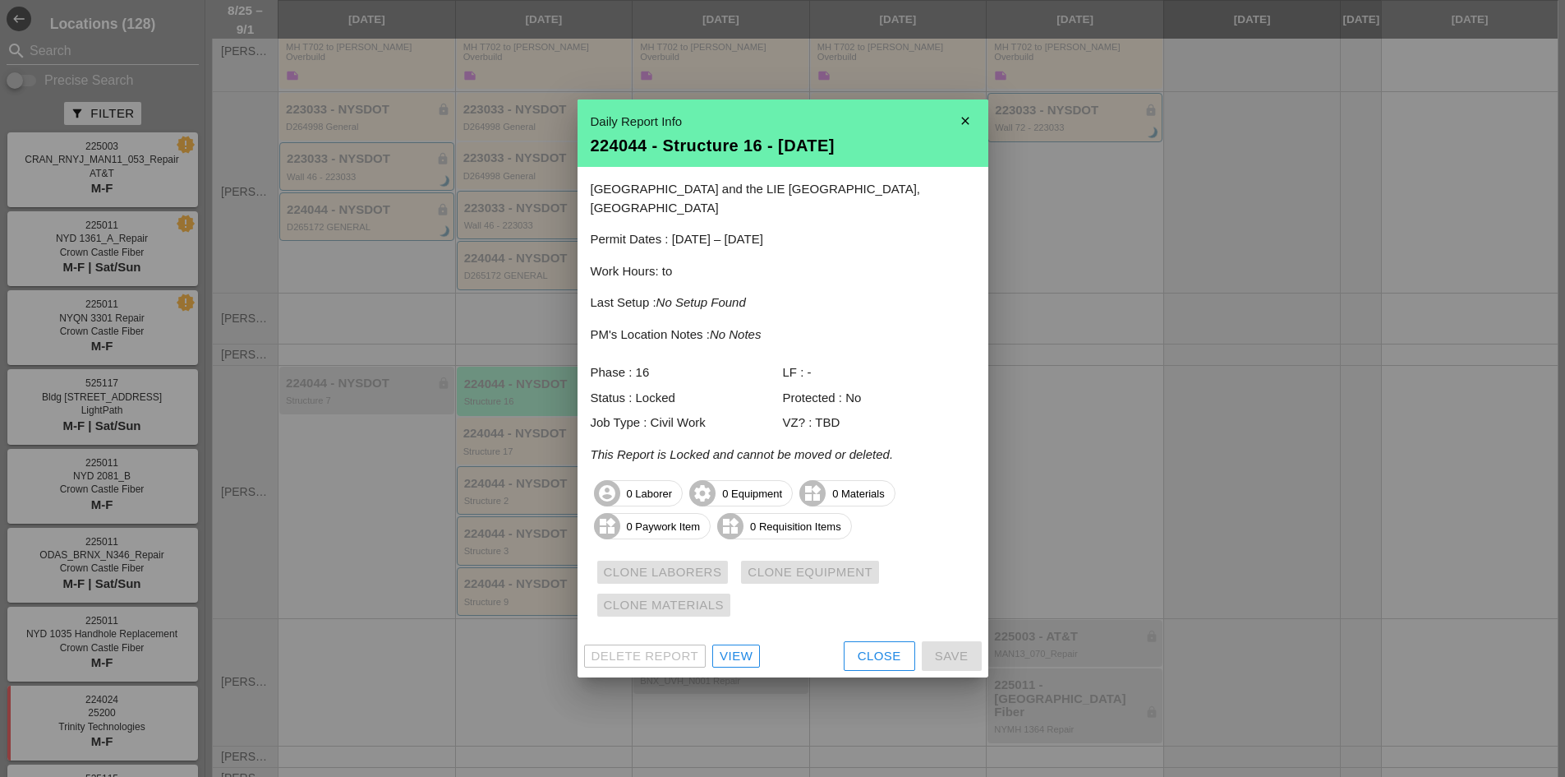
click at [739, 652] on div "View" at bounding box center [736, 656] width 33 height 19
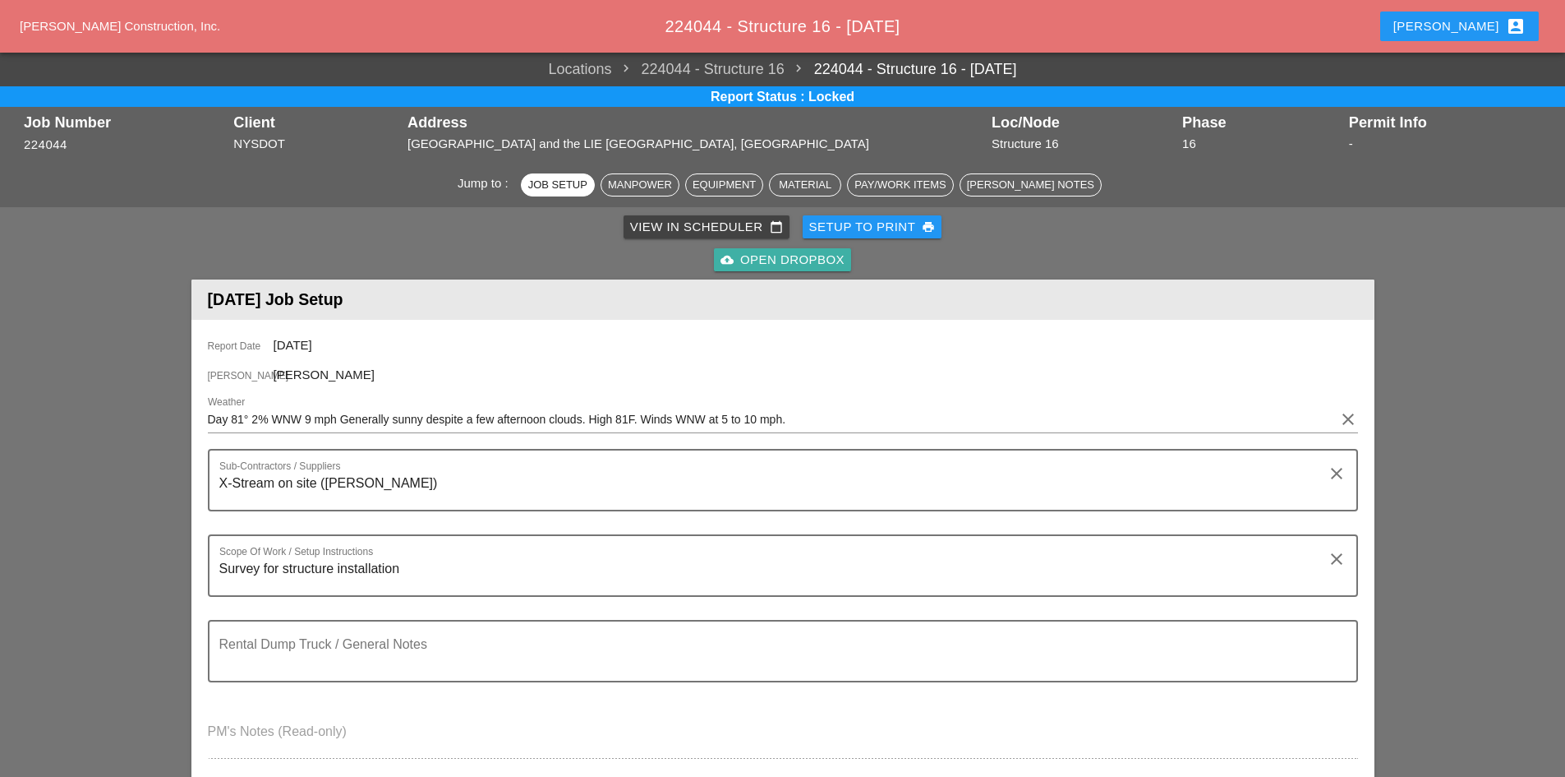
click at [801, 266] on div "cloud_upload Open Dropbox" at bounding box center [783, 260] width 124 height 19
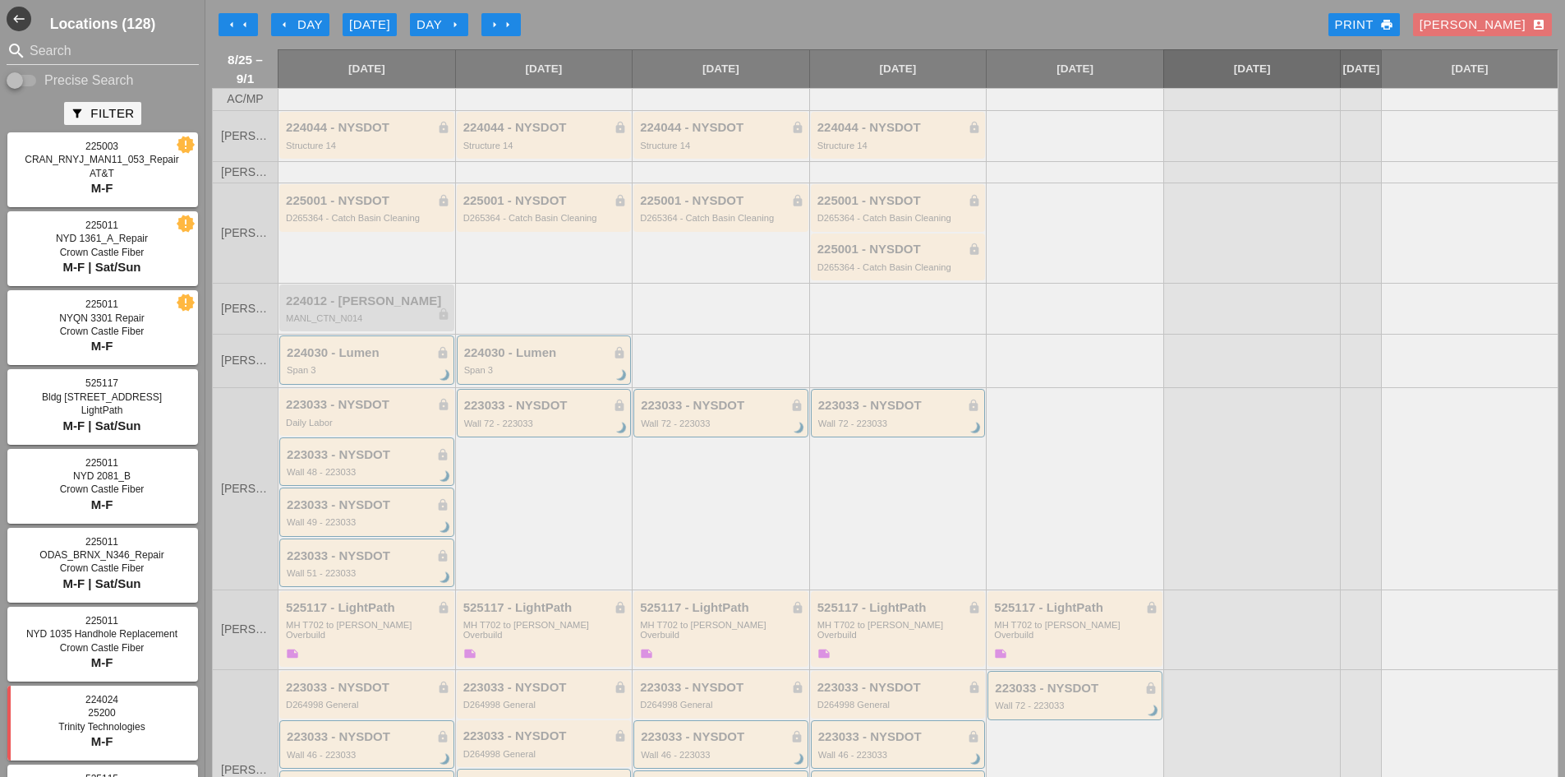
click at [523, 30] on div "arrow_left arrow_left arrow_left Day [DATE] Day arrow_right arrow_right arrow_r…" at bounding box center [885, 24] width 1347 height 33
click at [521, 29] on button "arrow_right arrow_right" at bounding box center [501, 24] width 39 height 23
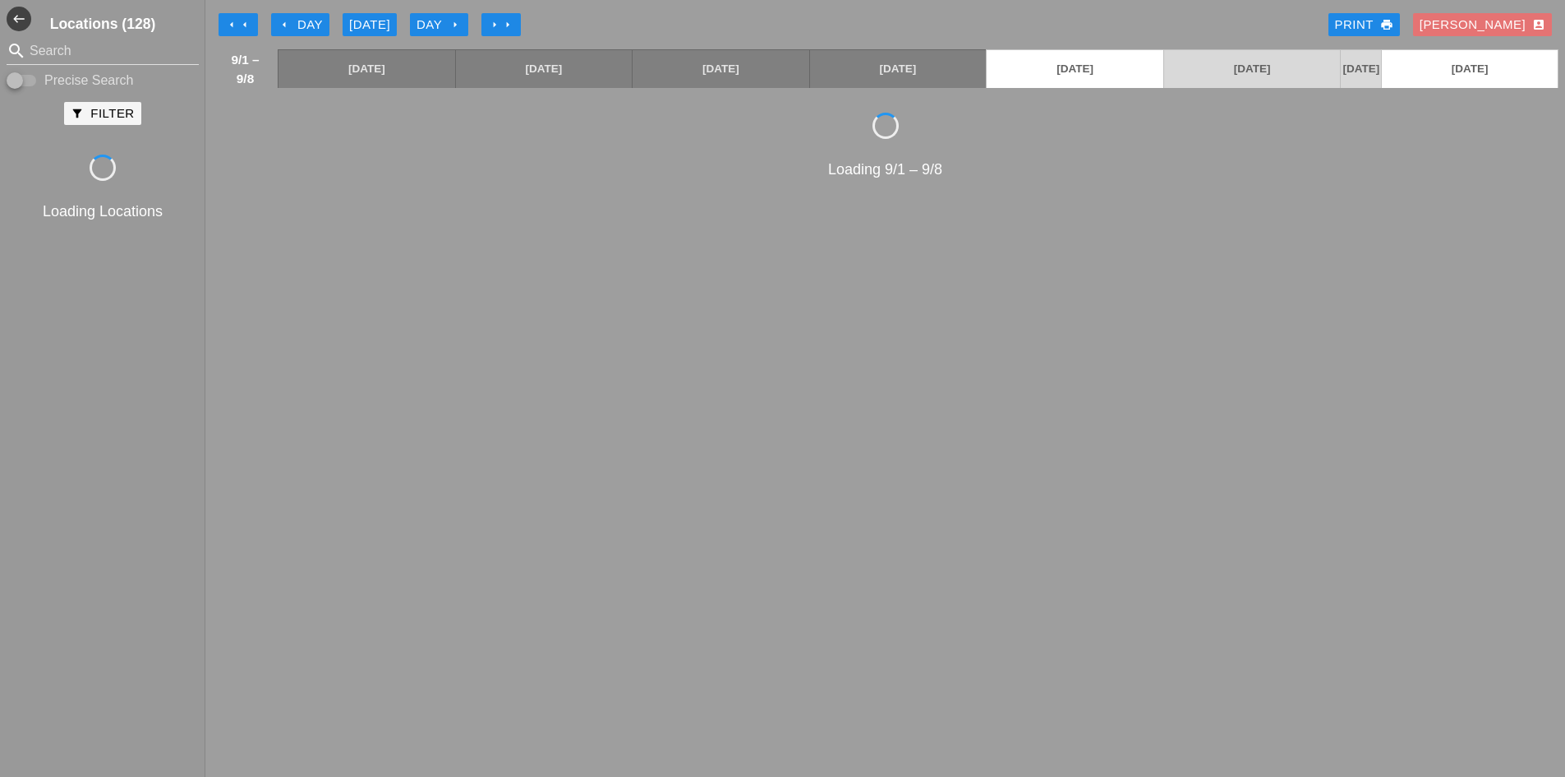
click at [521, 29] on button "arrow_right arrow_right" at bounding box center [501, 24] width 39 height 23
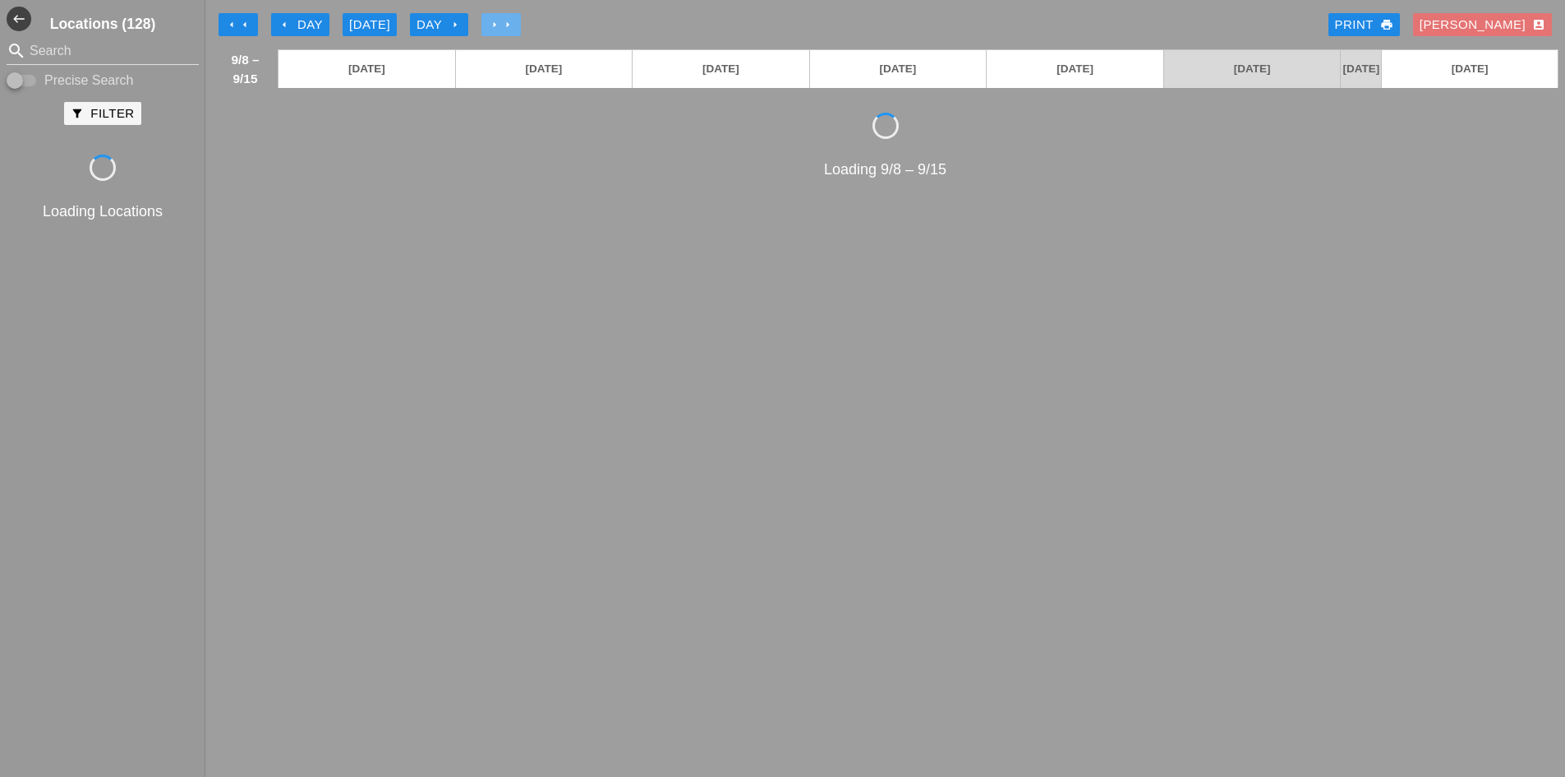
click at [521, 29] on button "arrow_right arrow_right" at bounding box center [501, 24] width 39 height 23
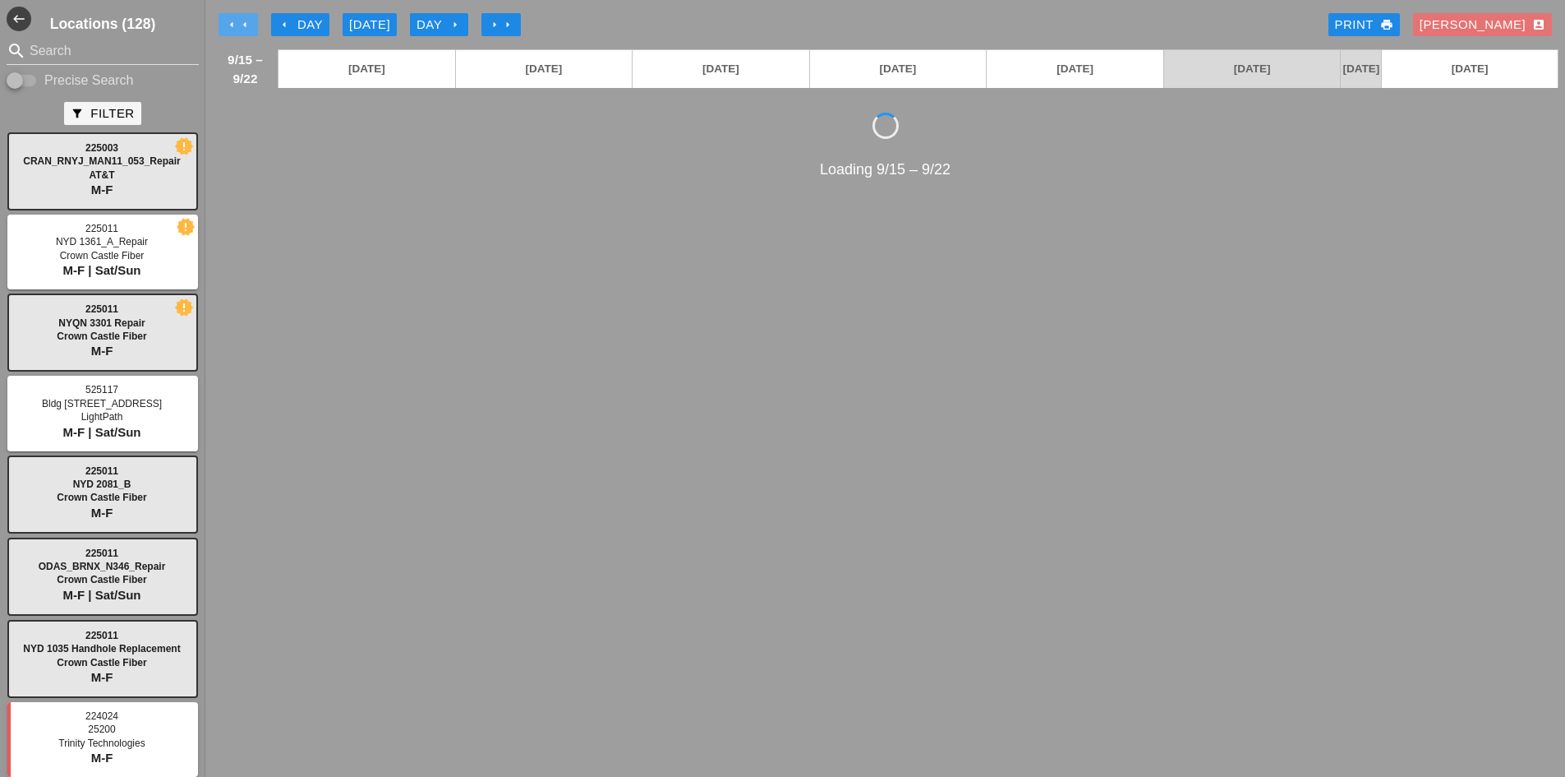
click at [236, 16] on button "arrow_left arrow_left" at bounding box center [238, 24] width 39 height 23
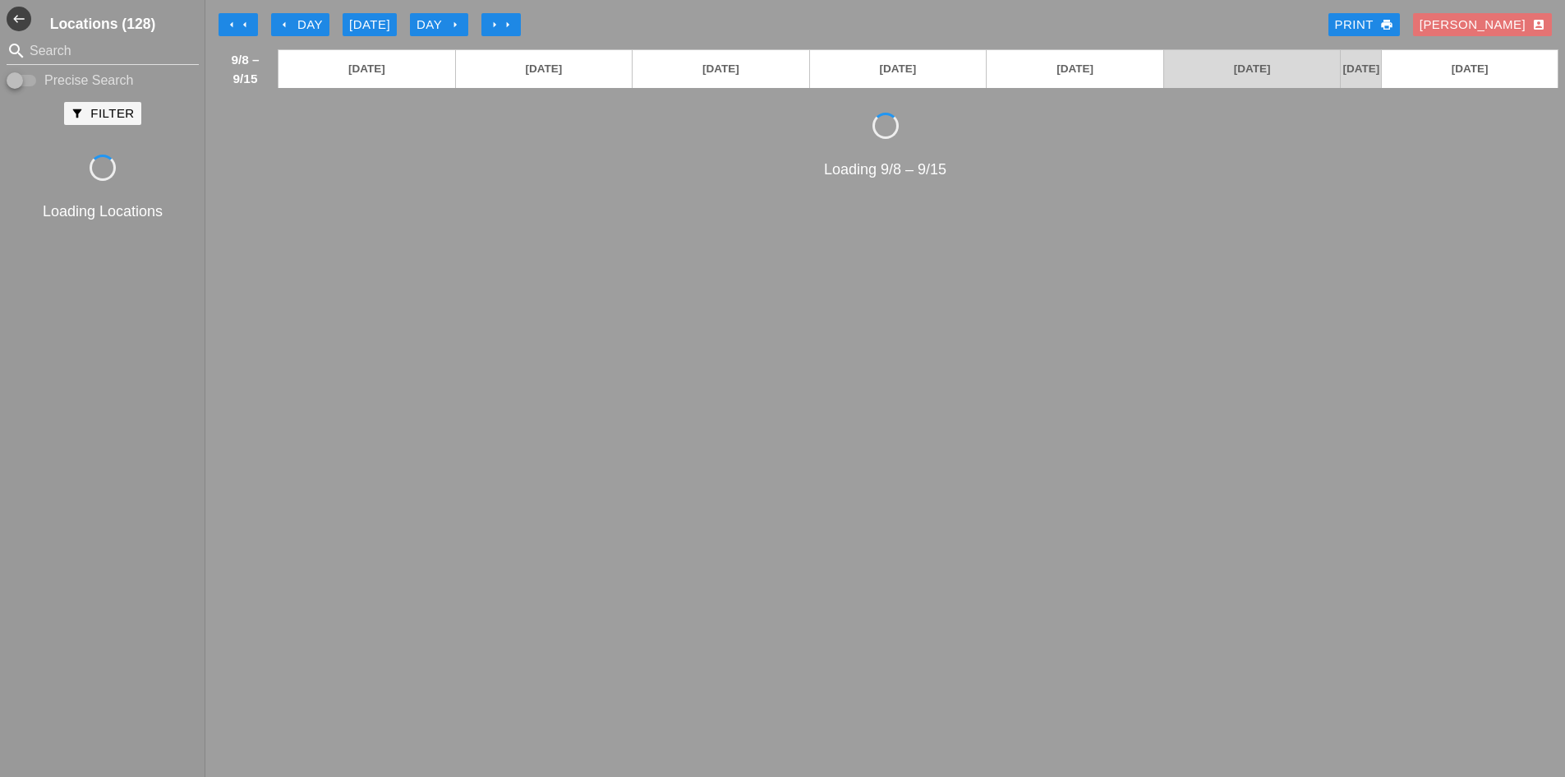
click at [237, 16] on button "arrow_left arrow_left" at bounding box center [238, 24] width 39 height 23
